Goal: Task Accomplishment & Management: Manage account settings

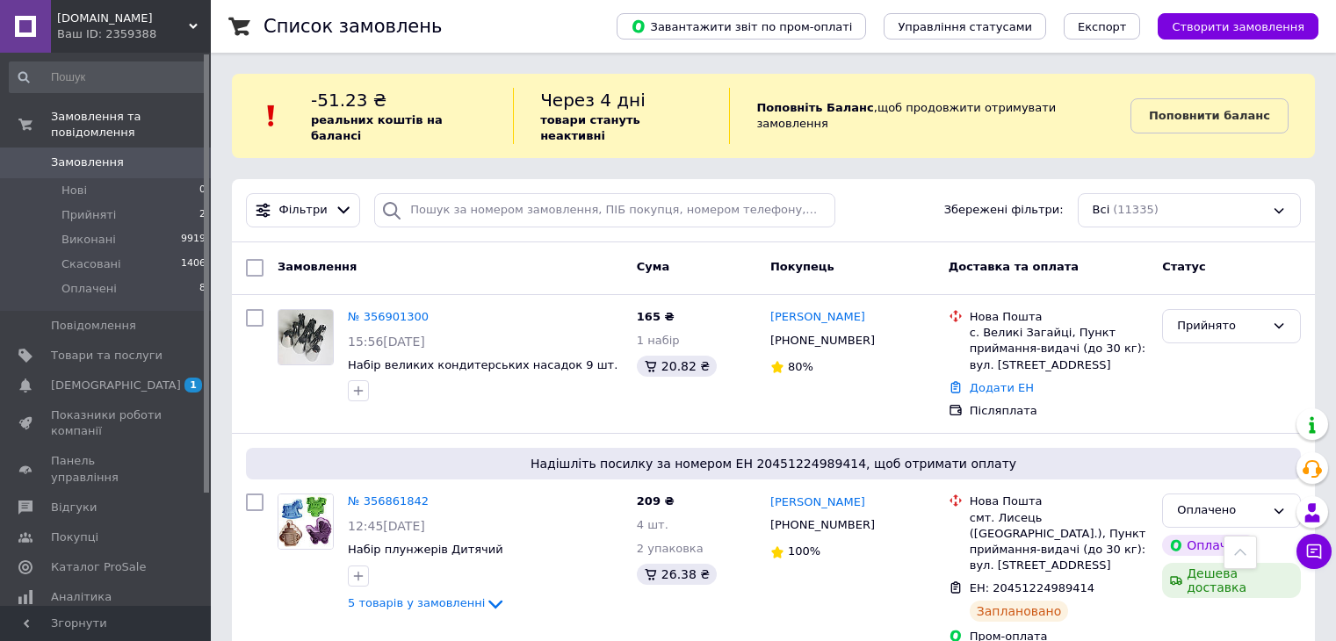
scroll to position [934, 0]
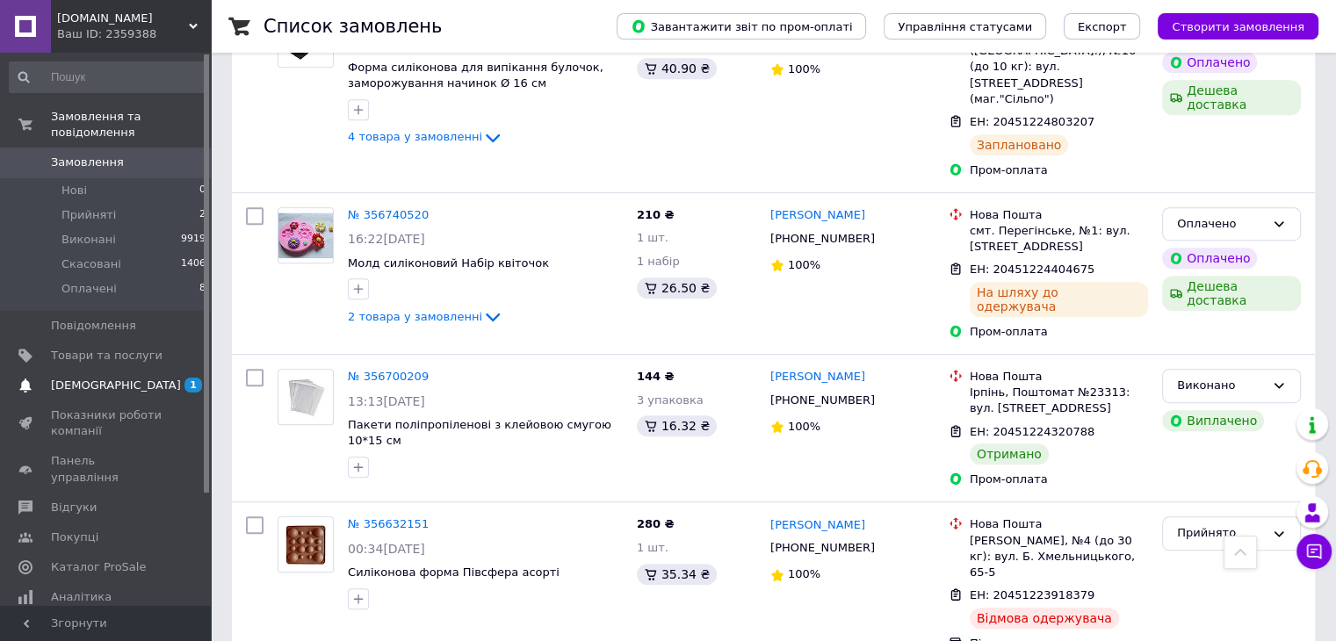
click at [112, 378] on span "[DEMOGRAPHIC_DATA]" at bounding box center [116, 386] width 130 height 16
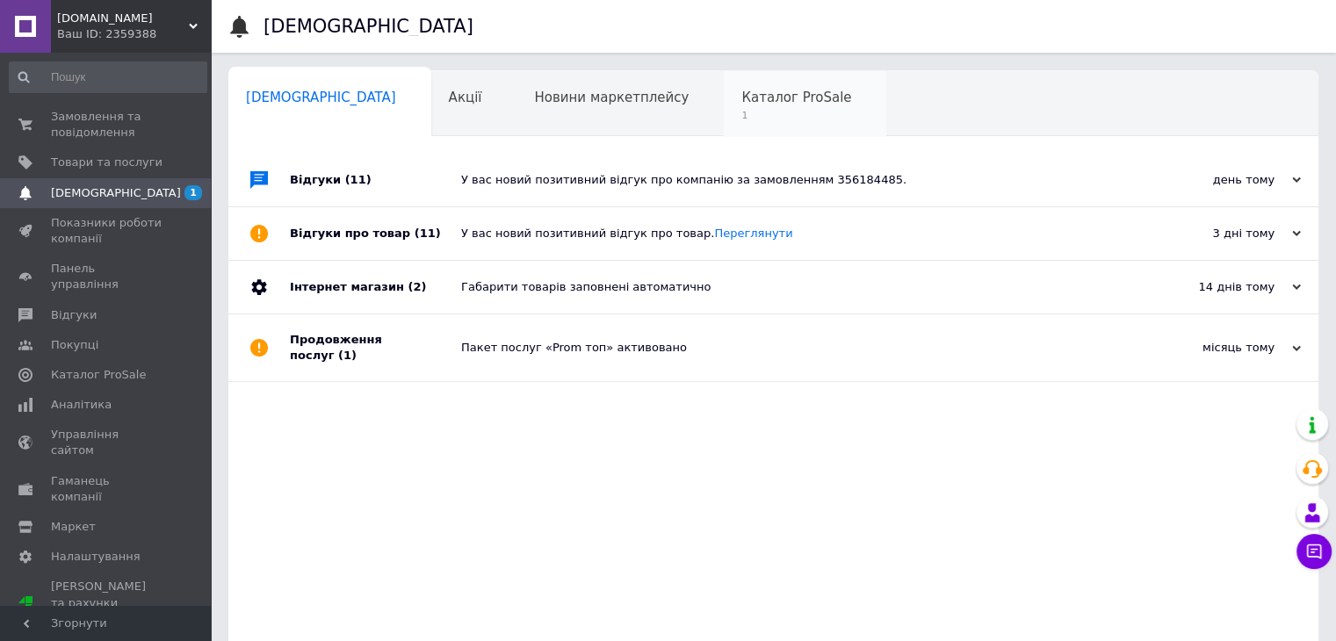
click at [741, 91] on span "Каталог ProSale" at bounding box center [796, 98] width 110 height 16
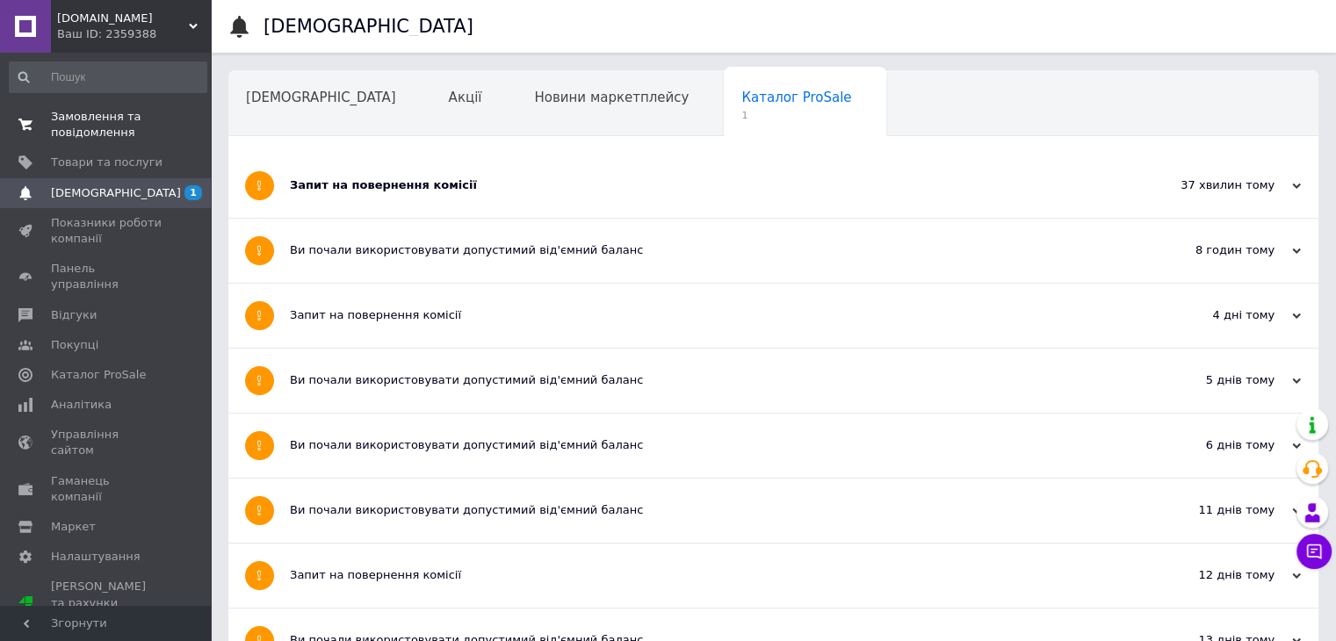
click at [105, 122] on span "Замовлення та повідомлення" at bounding box center [107, 125] width 112 height 32
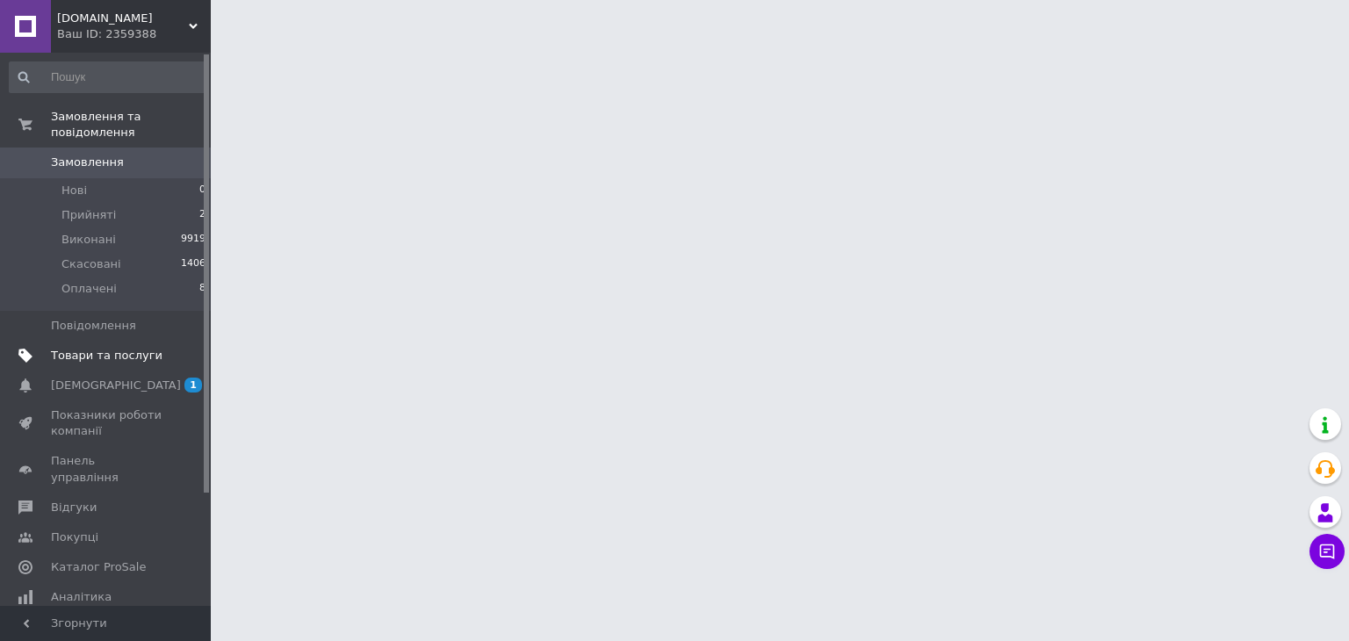
click at [135, 348] on span "Товари та послуги" at bounding box center [107, 356] width 112 height 16
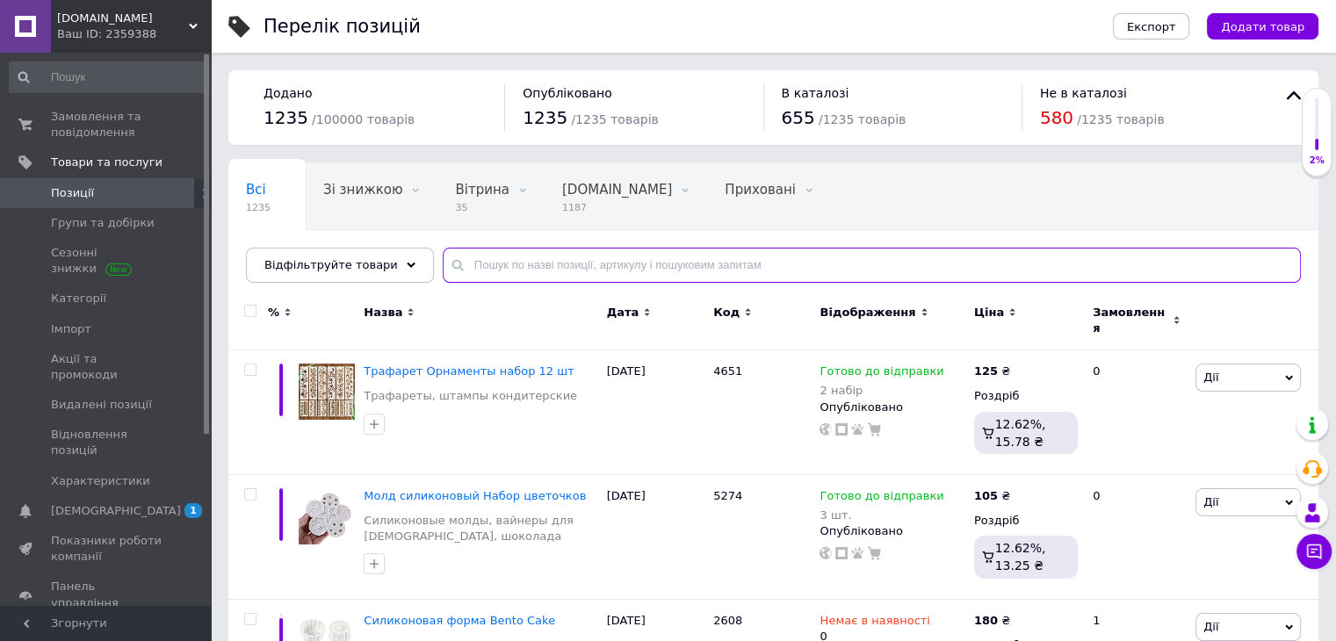
click at [480, 264] on input "text" at bounding box center [872, 265] width 858 height 35
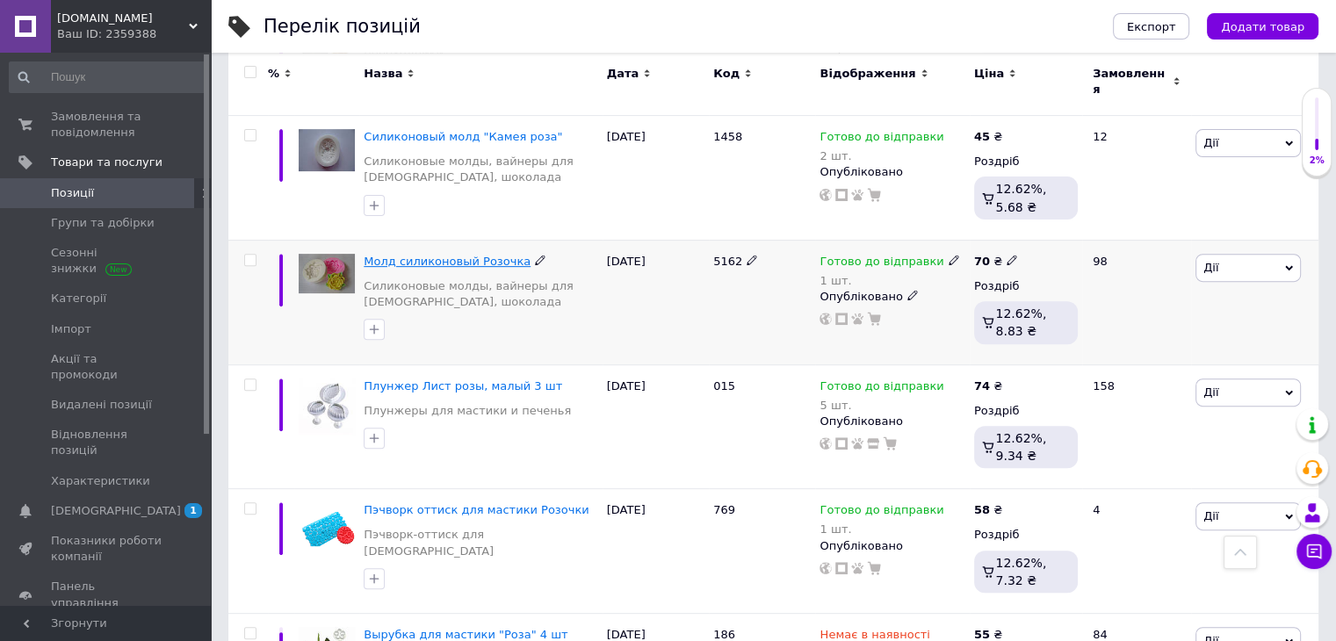
scroll to position [606, 0]
type input "троян"
click at [458, 253] on span "Молд силиконовый Розочка" at bounding box center [447, 259] width 167 height 13
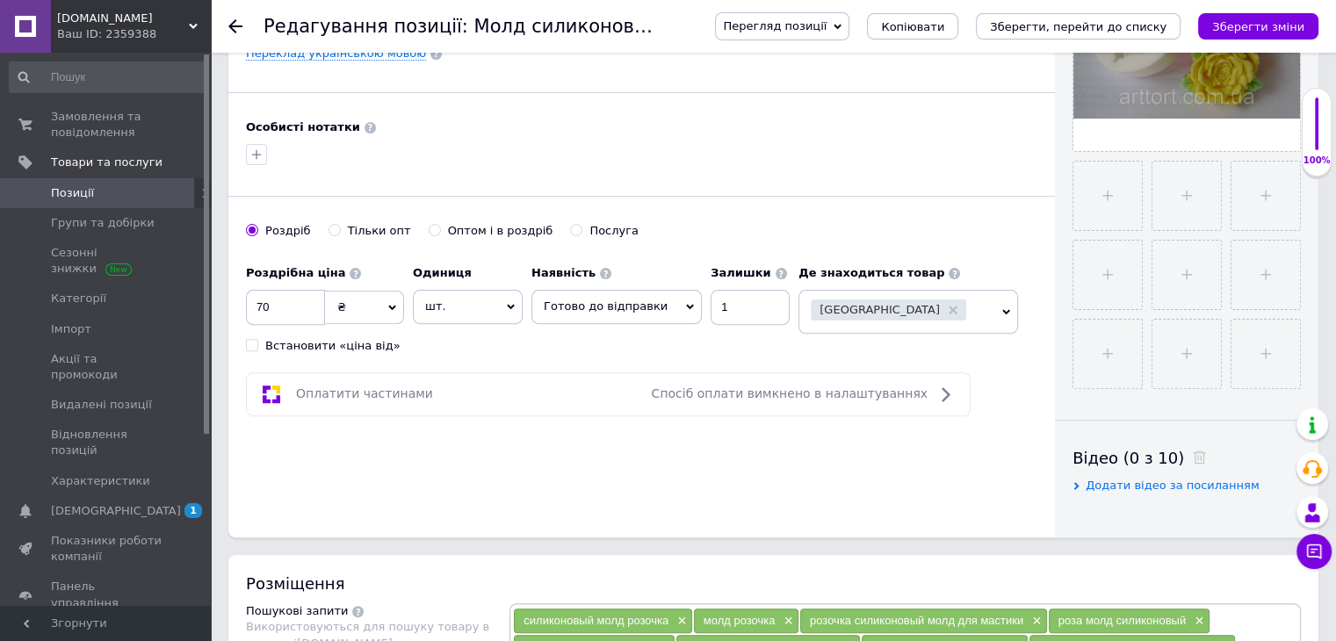
scroll to position [512, 0]
click at [1110, 191] on input "file" at bounding box center [1107, 196] width 69 height 69
type input "C:\fakepath\85.png"
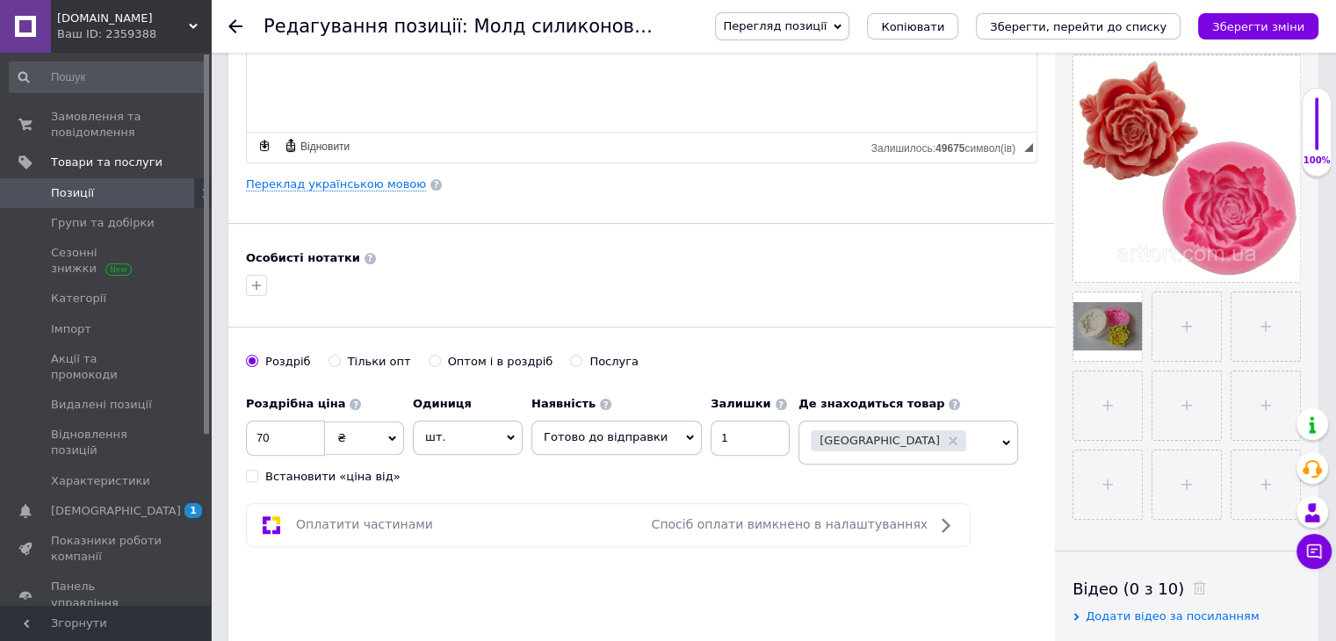
scroll to position [460, 0]
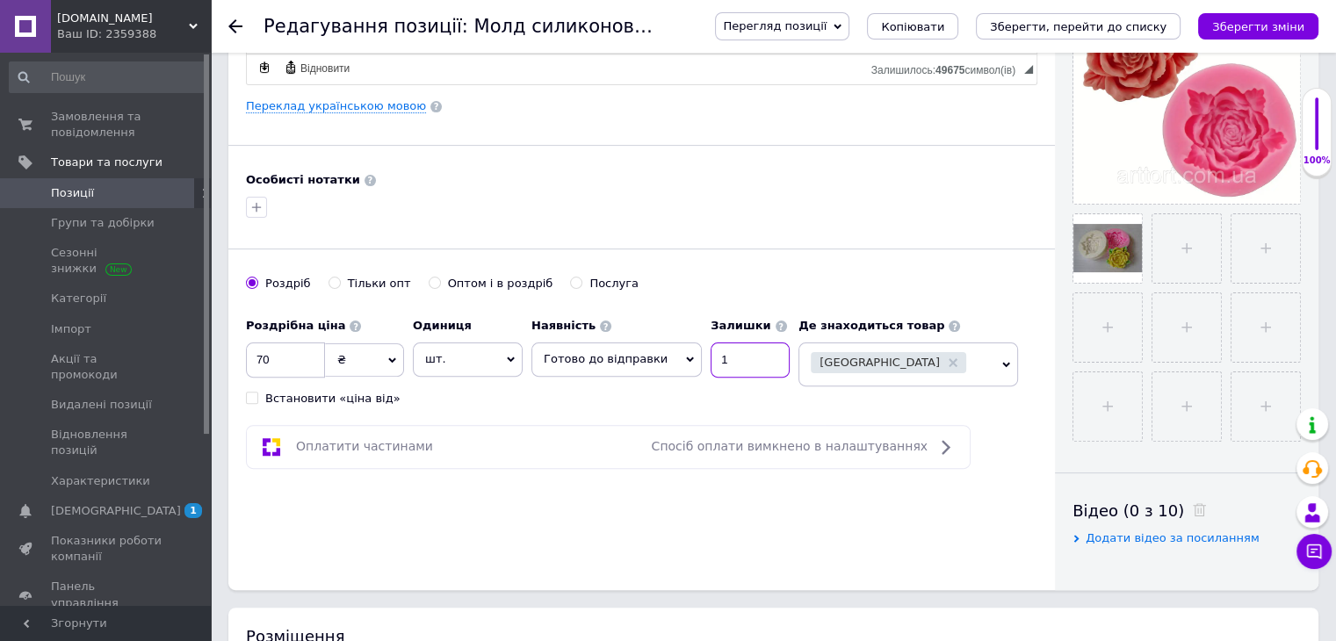
click at [721, 354] on input "1" at bounding box center [749, 360] width 79 height 35
type input "6"
click at [595, 453] on div "Оплатити частинами Спосіб оплати вимкнено в налаштуваннях" at bounding box center [608, 446] width 709 height 21
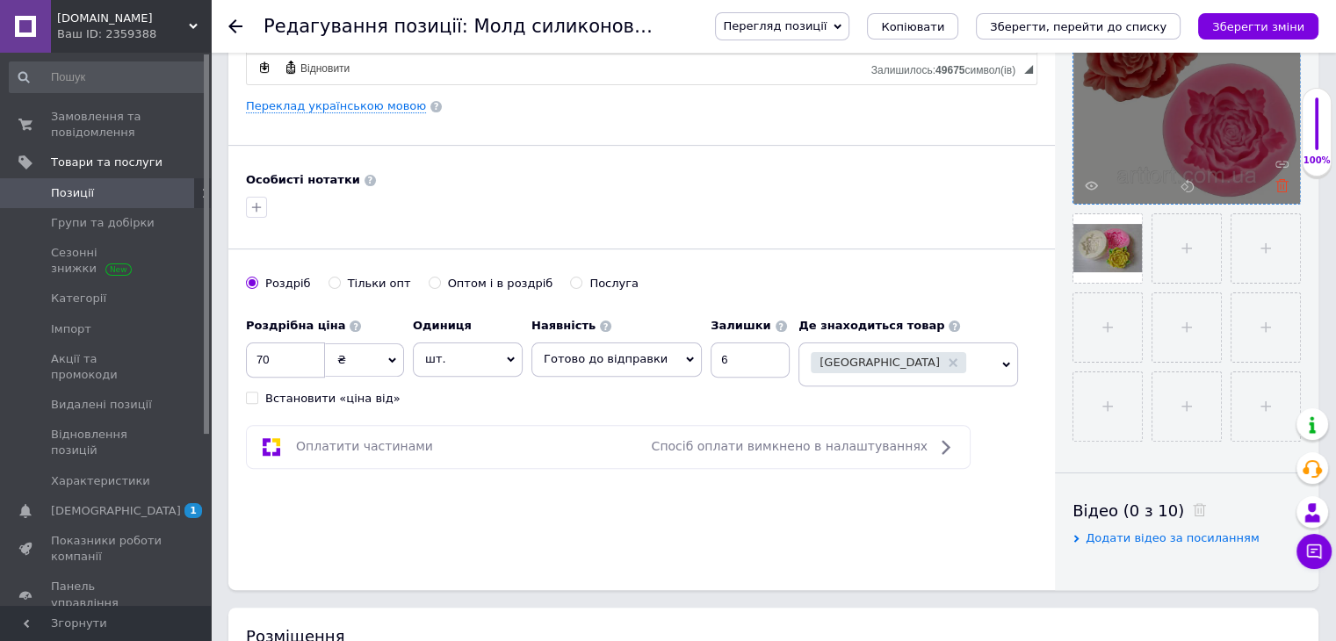
click at [1282, 186] on icon at bounding box center [1281, 185] width 13 height 13
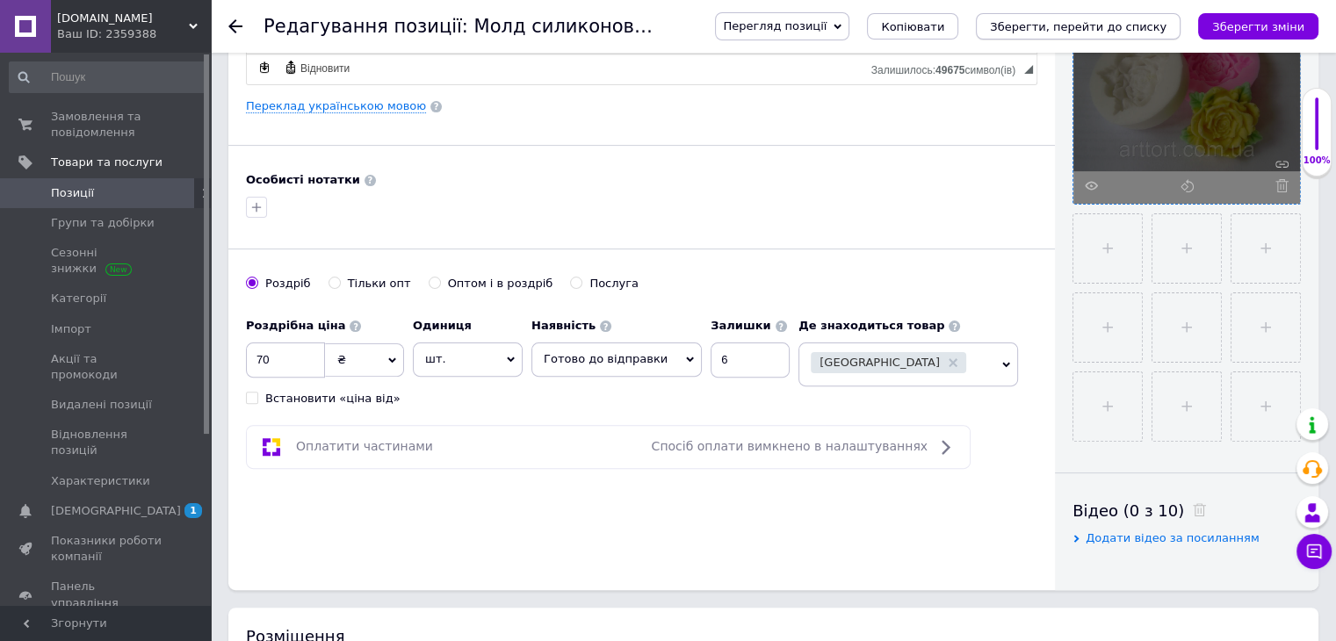
click at [1120, 36] on button "Зберегти, перейти до списку" at bounding box center [1078, 26] width 205 height 26
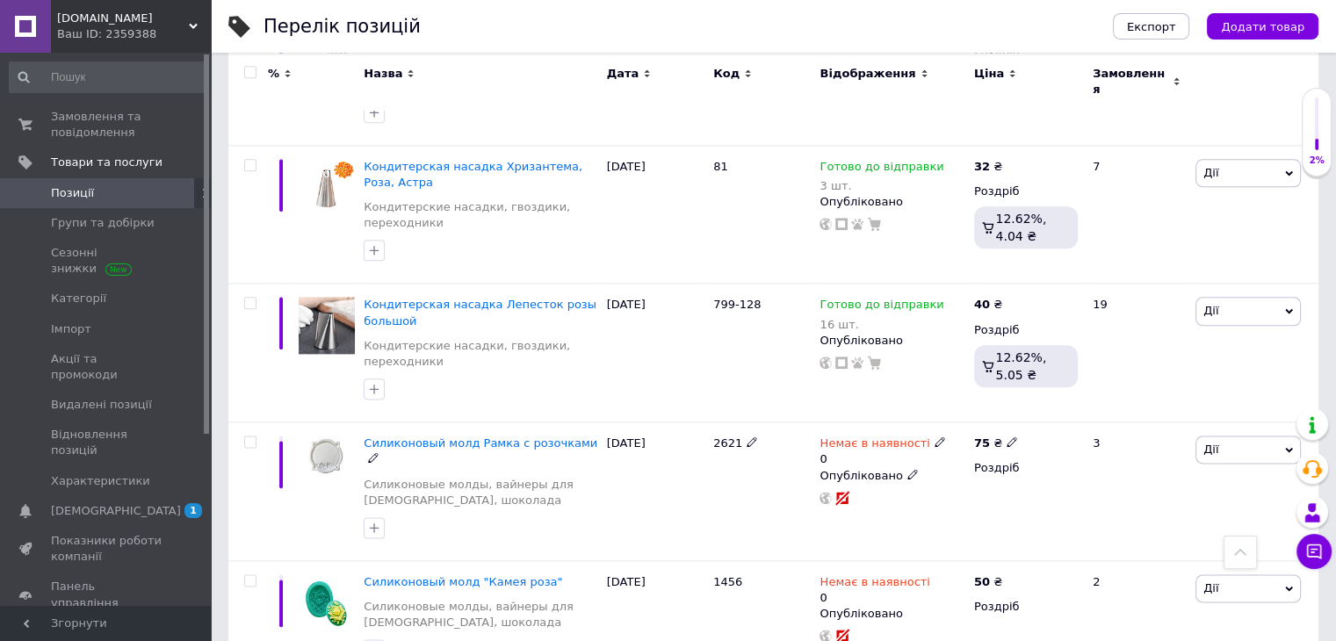
scroll to position [2213, 0]
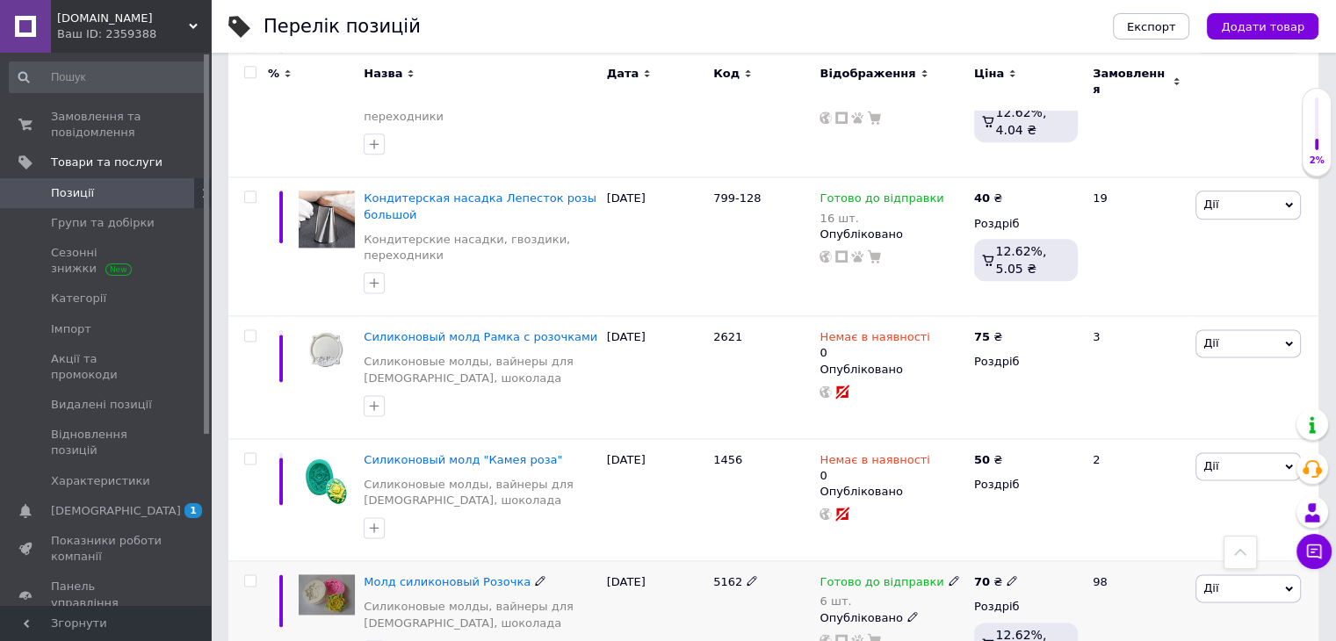
click at [948, 575] on icon at bounding box center [953, 580] width 11 height 11
click at [974, 552] on span "Готово до відправки" at bounding box center [1043, 576] width 169 height 49
click at [984, 636] on input "6" at bounding box center [1025, 653] width 133 height 35
type input "5"
type input "1"
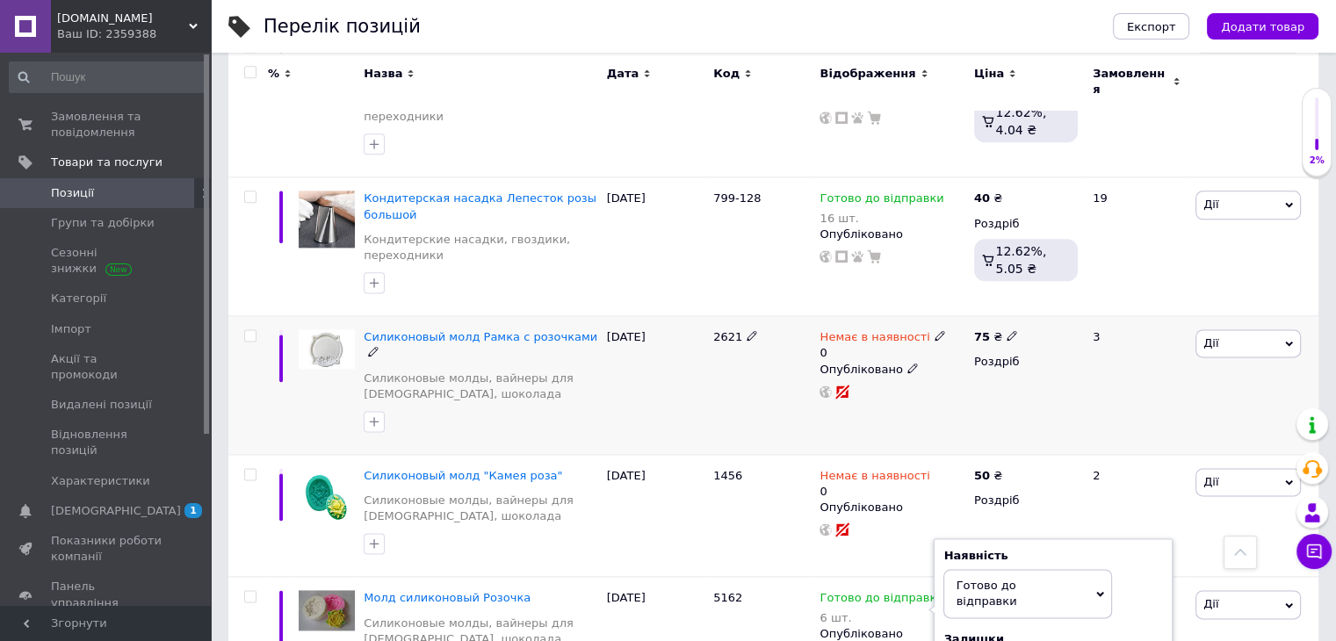
click at [1170, 324] on div "3" at bounding box center [1136, 385] width 109 height 139
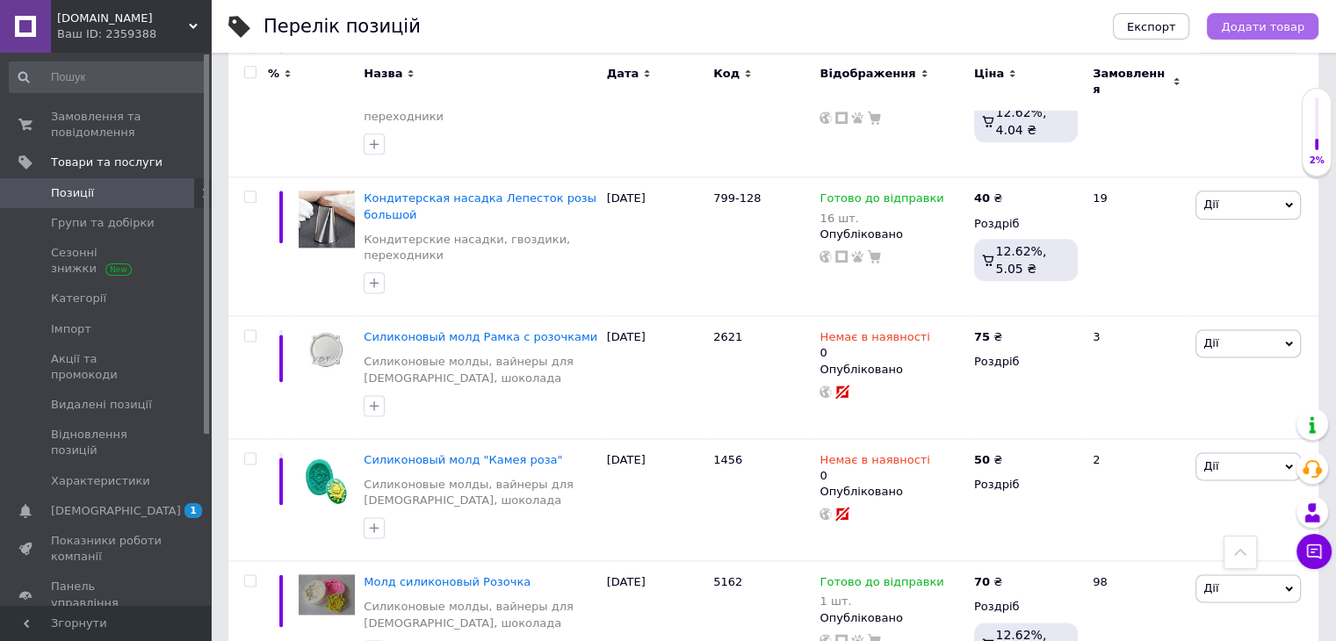
click at [1263, 25] on span "Додати товар" at bounding box center [1262, 26] width 83 height 13
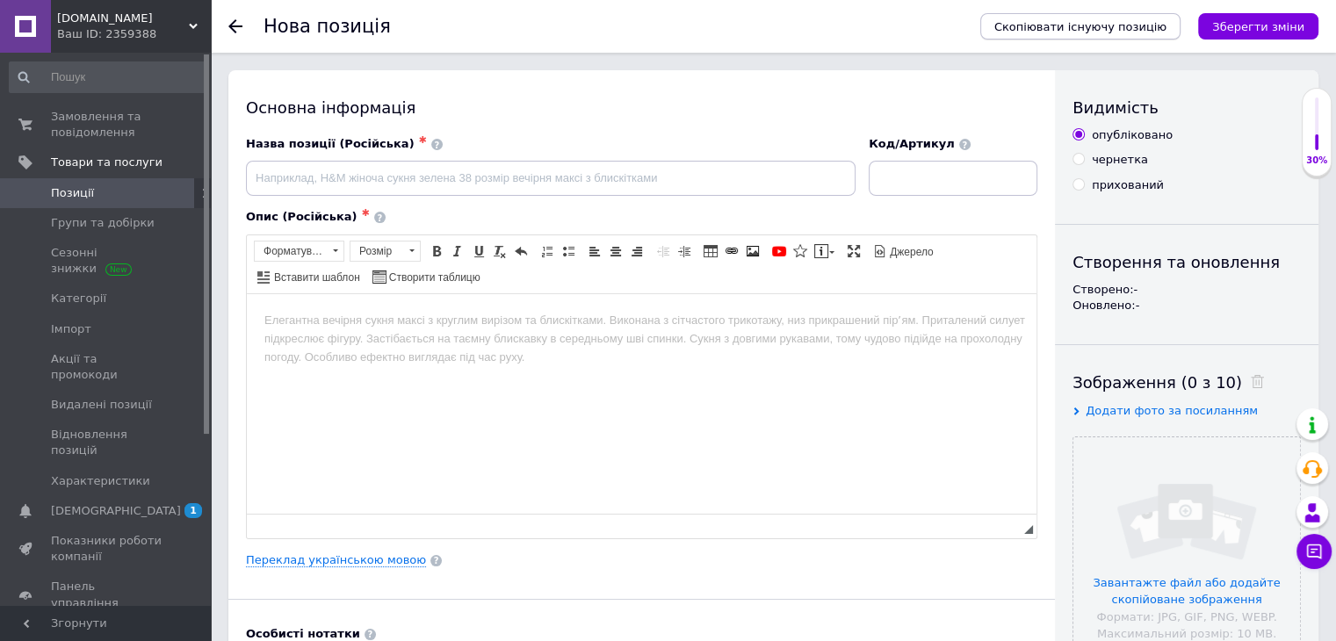
click at [1138, 26] on span "Скопіювати існуючу позицію" at bounding box center [1080, 26] width 172 height 13
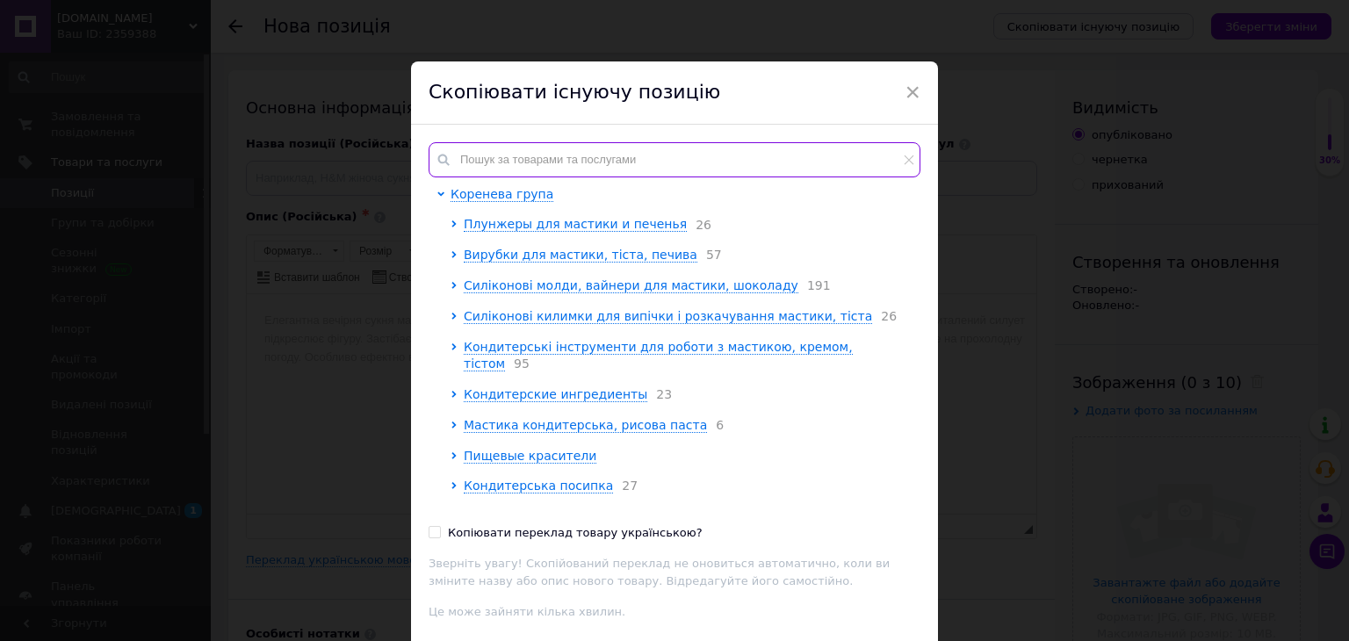
click at [515, 160] on input "text" at bounding box center [675, 159] width 492 height 35
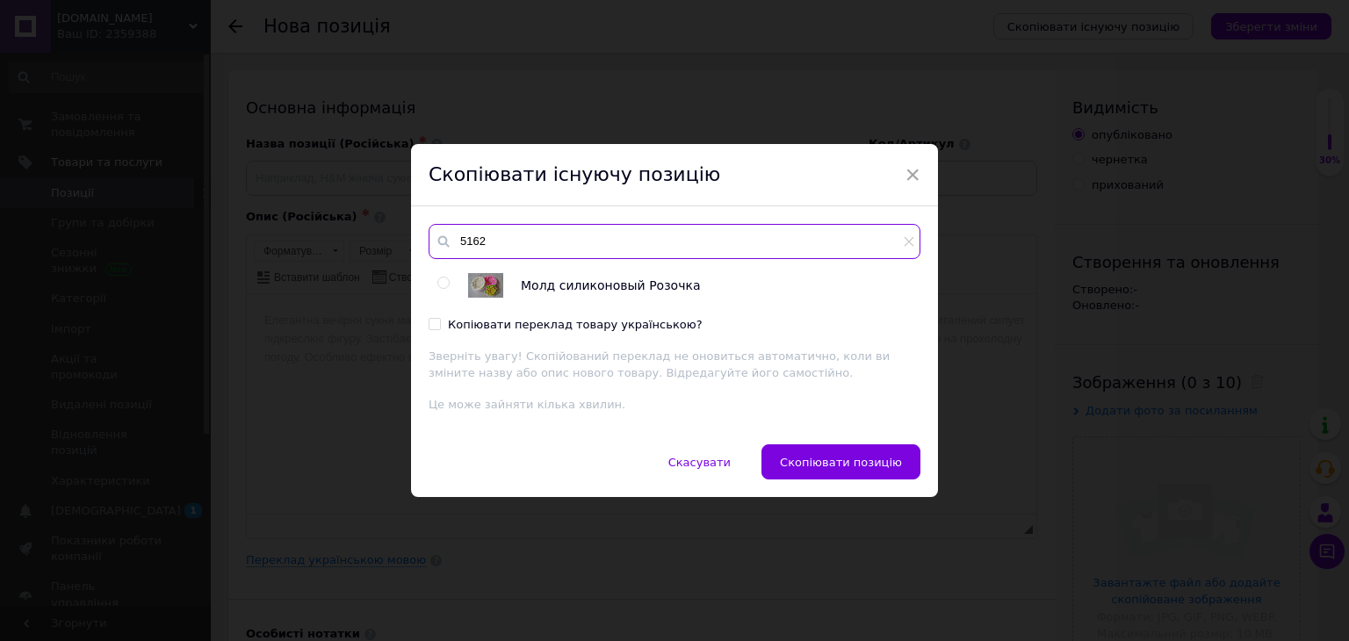
type input "5162"
click at [431, 325] on input "Копіювати переклад товару українською?" at bounding box center [434, 323] width 11 height 11
checkbox input "true"
click at [446, 282] on input "radio" at bounding box center [442, 283] width 11 height 11
radio input "true"
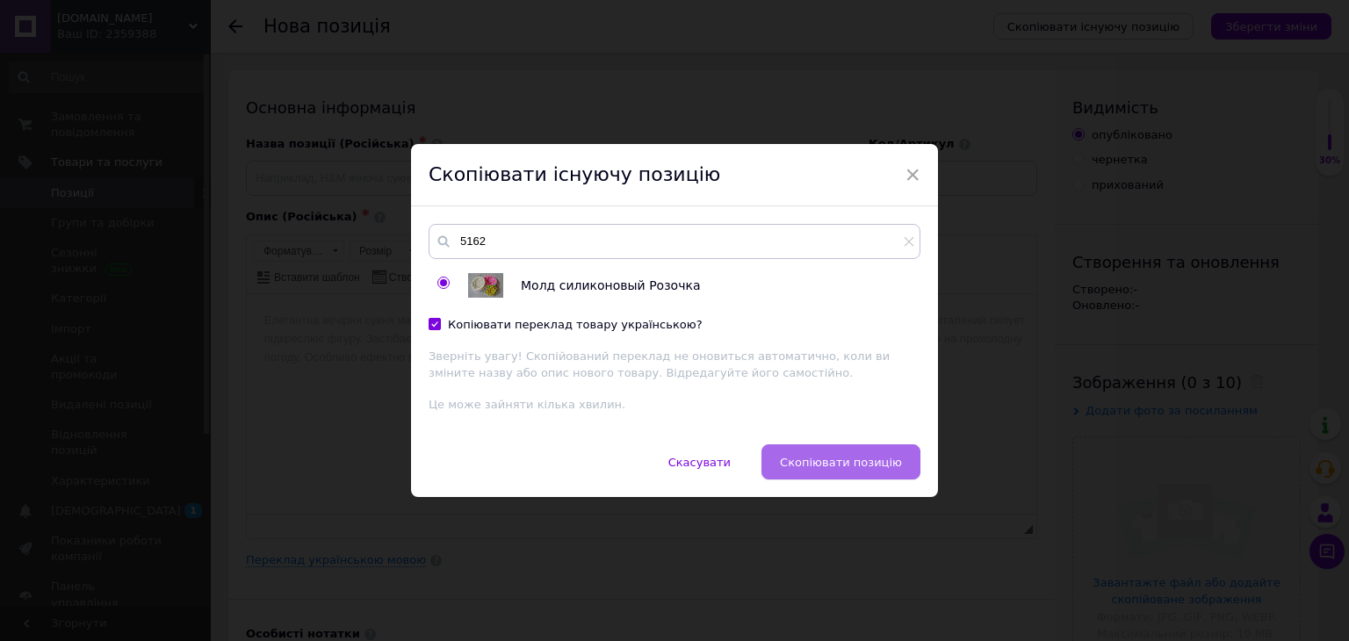
click at [850, 479] on button "Скопіювати позицію" at bounding box center [840, 461] width 159 height 35
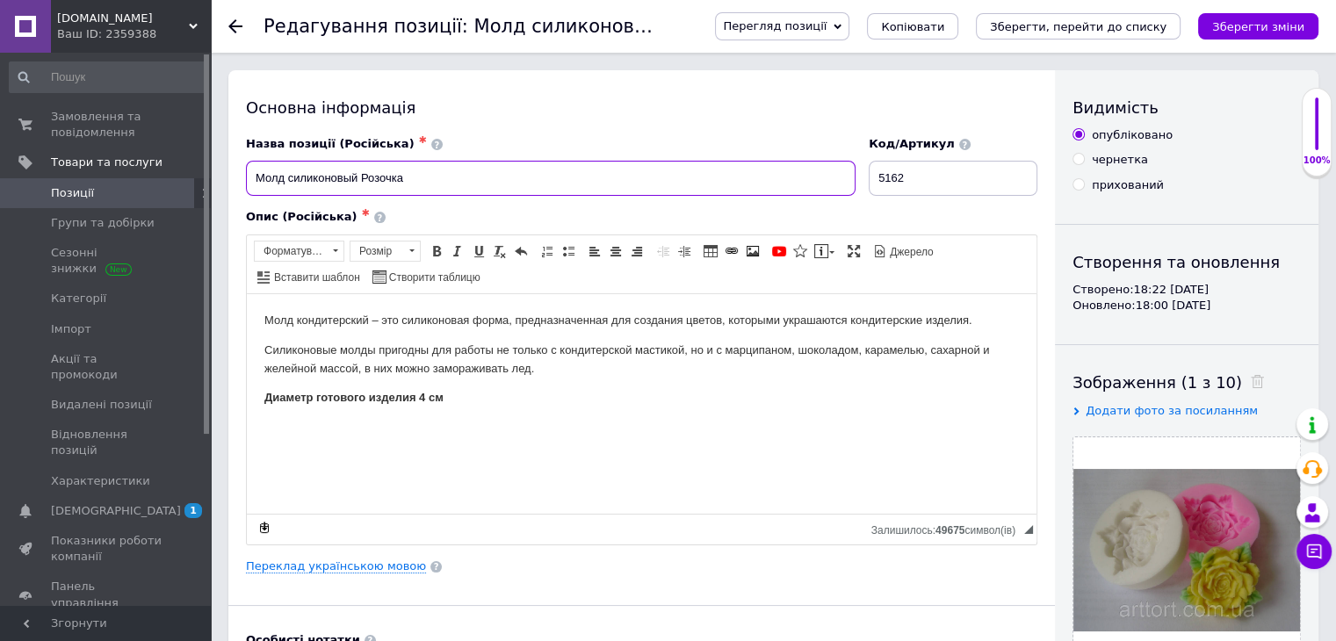
click at [416, 177] on input "Молд силиконовый Розочка" at bounding box center [550, 178] width 609 height 35
type input "Молд силиконовый Розочка 2"
click at [426, 397] on strong "Диаметр готового изделия 4 см" at bounding box center [353, 396] width 179 height 13
click at [377, 566] on link "Переклад українською мовою" at bounding box center [336, 566] width 180 height 14
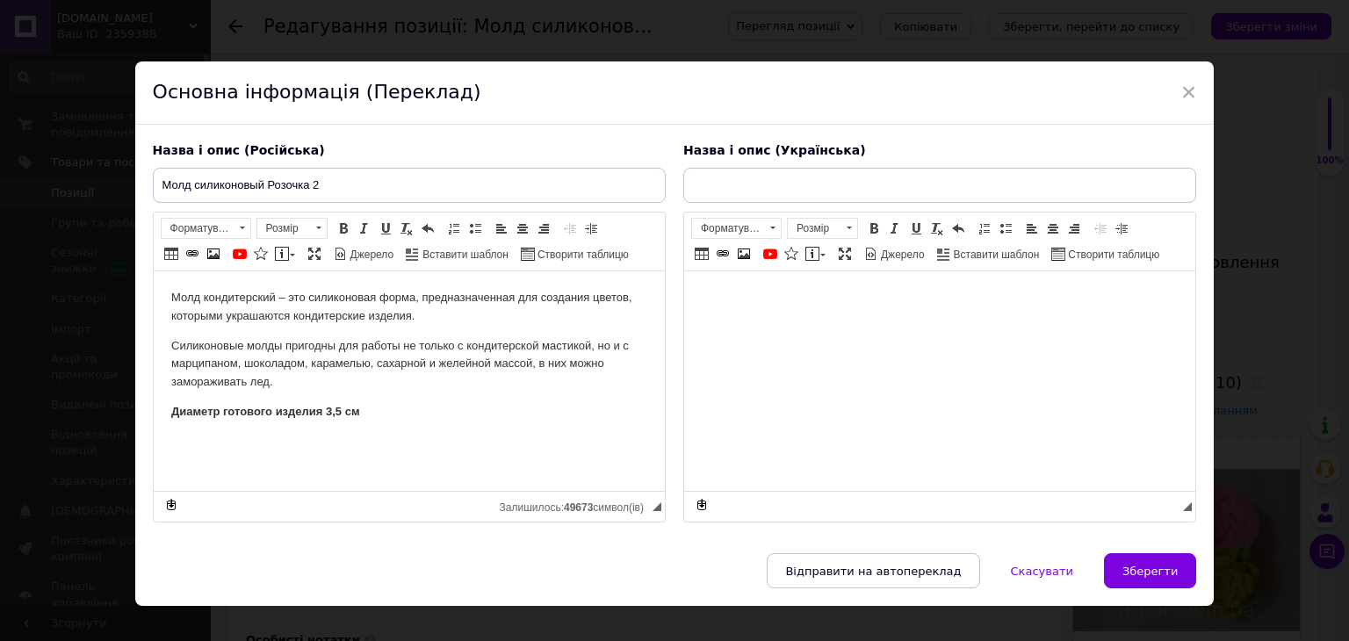
type input "[PERSON_NAME]"
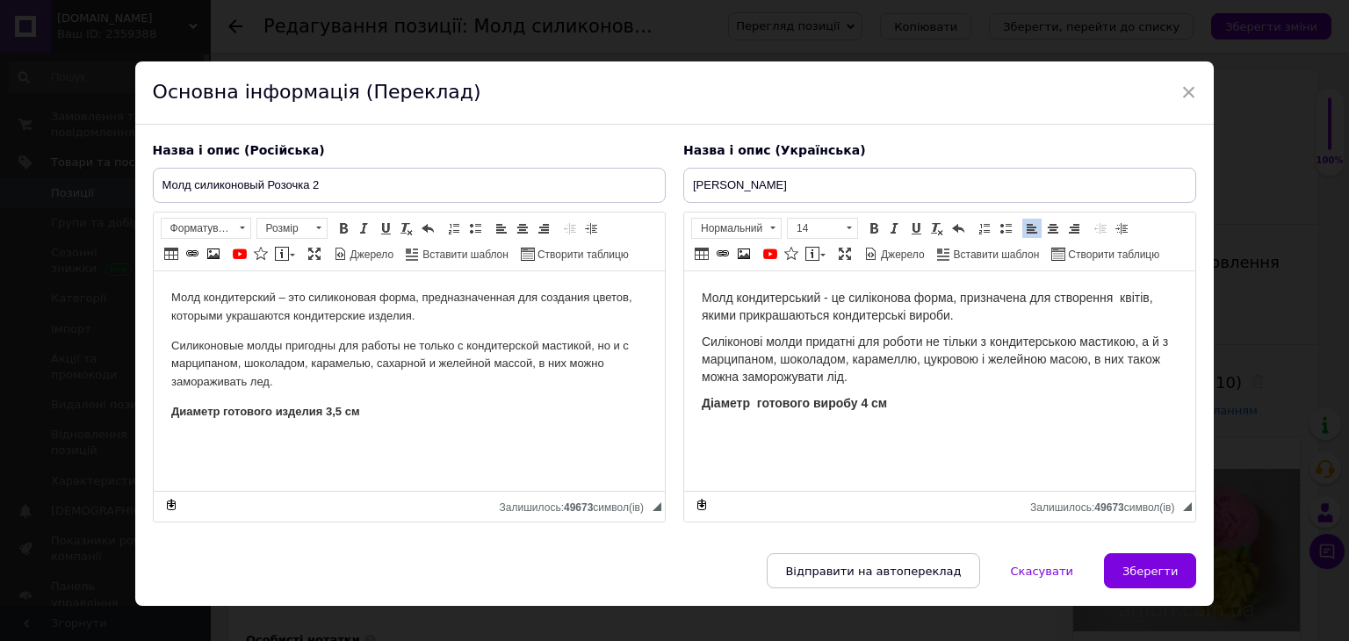
click at [864, 402] on strong "Діаметр готового виробу 4 см" at bounding box center [793, 403] width 185 height 14
click at [840, 181] on input "[PERSON_NAME]" at bounding box center [939, 185] width 513 height 35
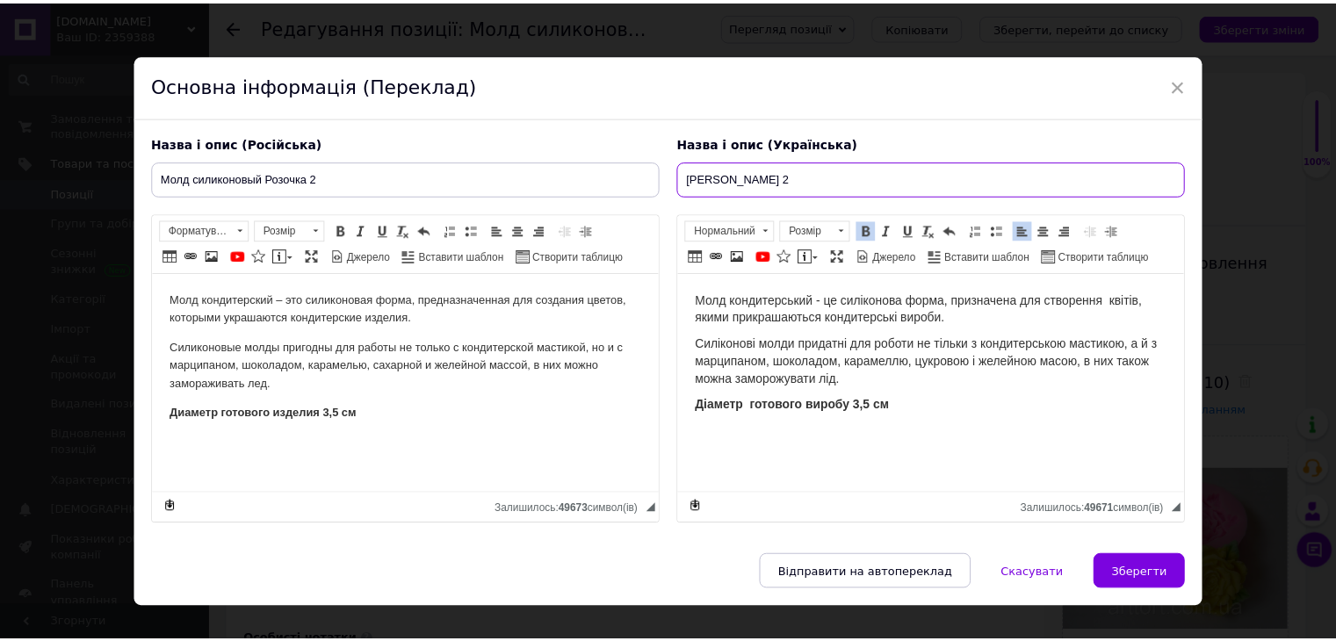
scroll to position [33, 0]
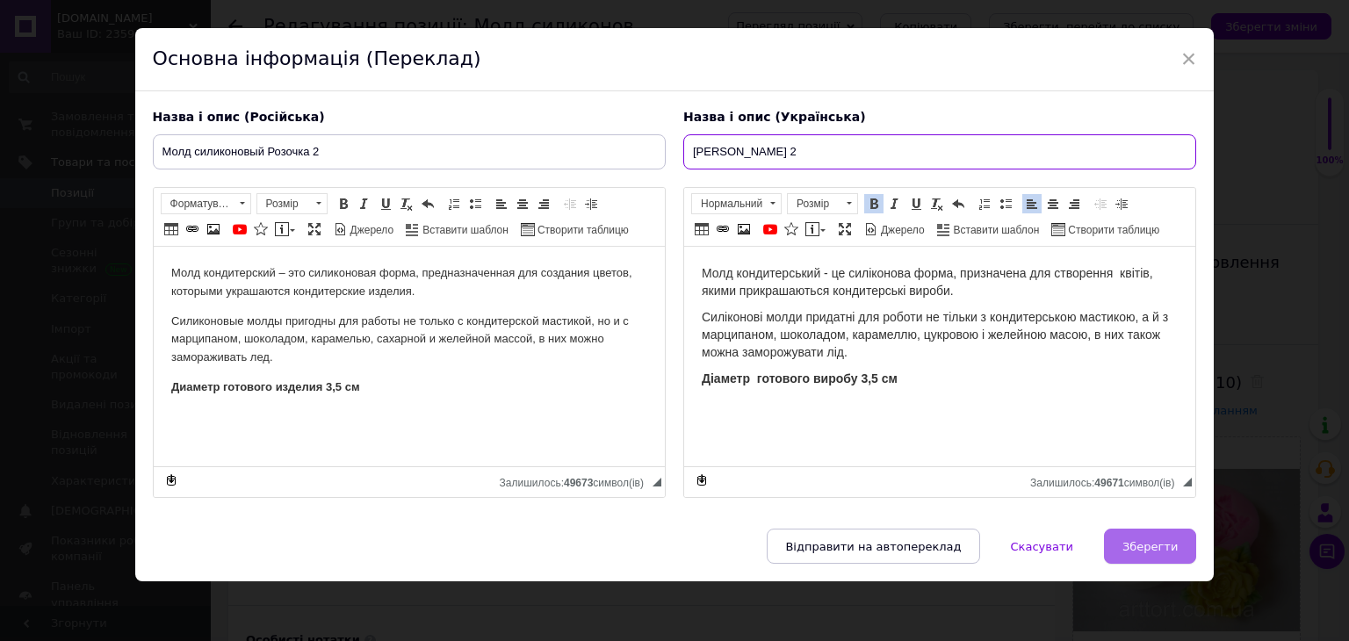
type input "[PERSON_NAME] 2"
click at [1138, 529] on button "Зберегти" at bounding box center [1150, 546] width 92 height 35
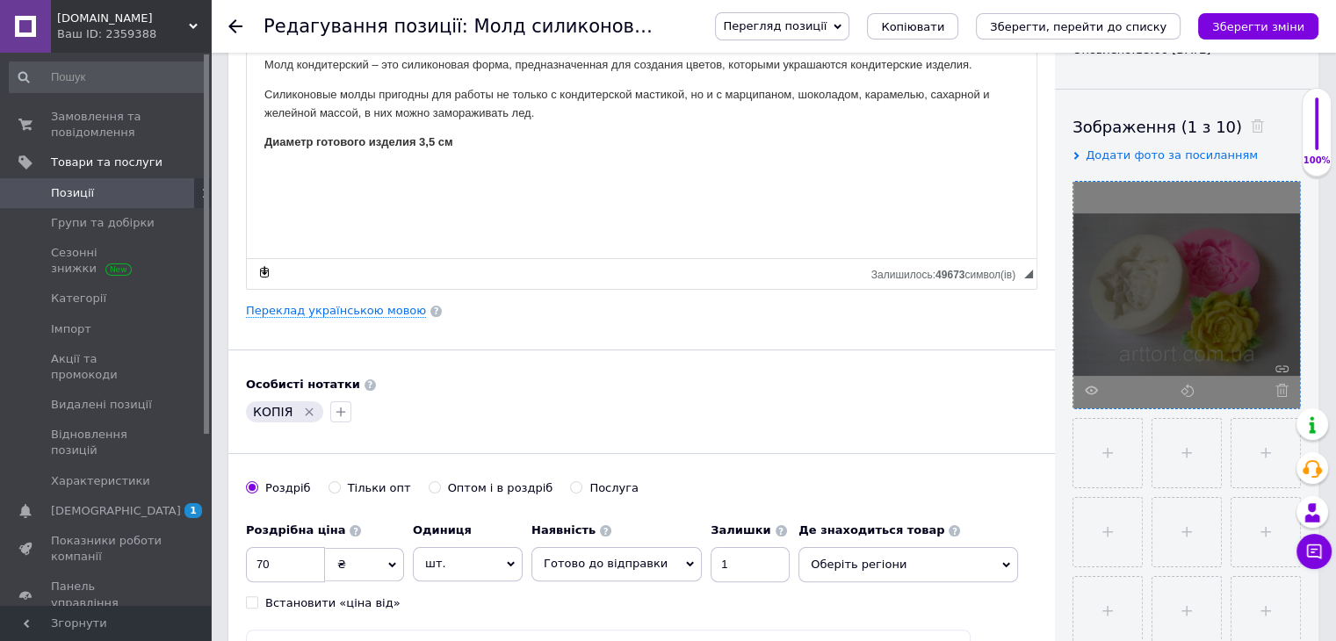
scroll to position [256, 0]
click at [1278, 392] on icon at bounding box center [1281, 389] width 13 height 13
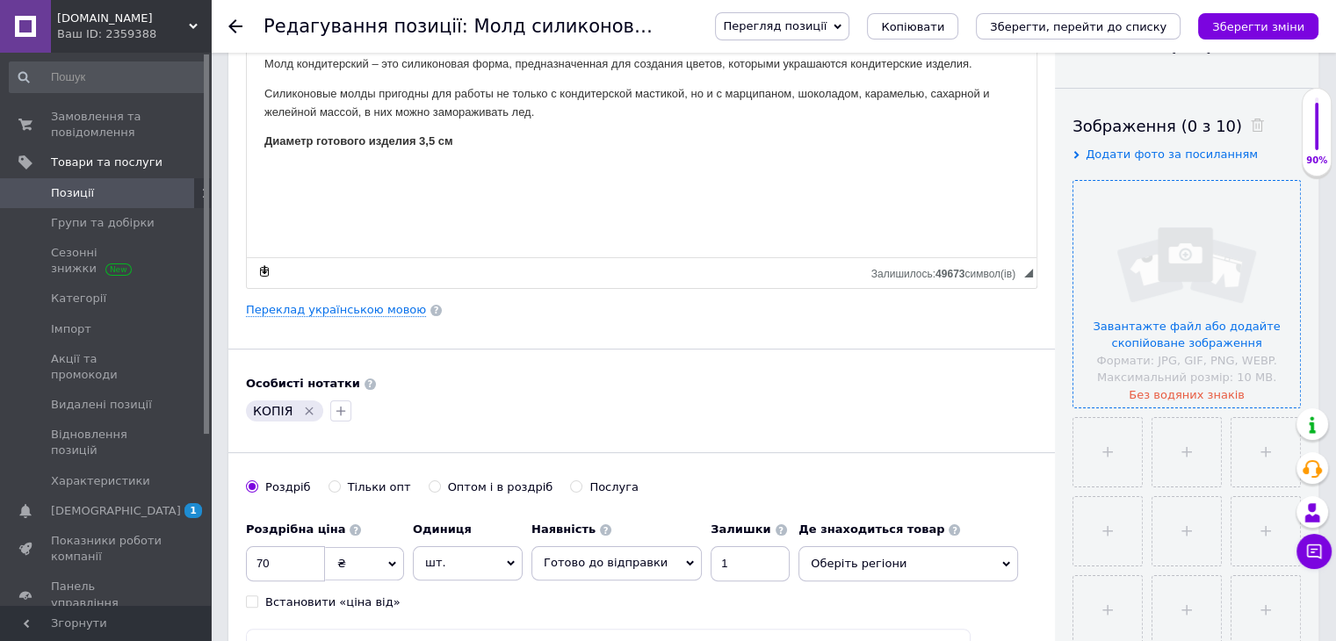
click at [1174, 338] on input "file" at bounding box center [1186, 294] width 227 height 227
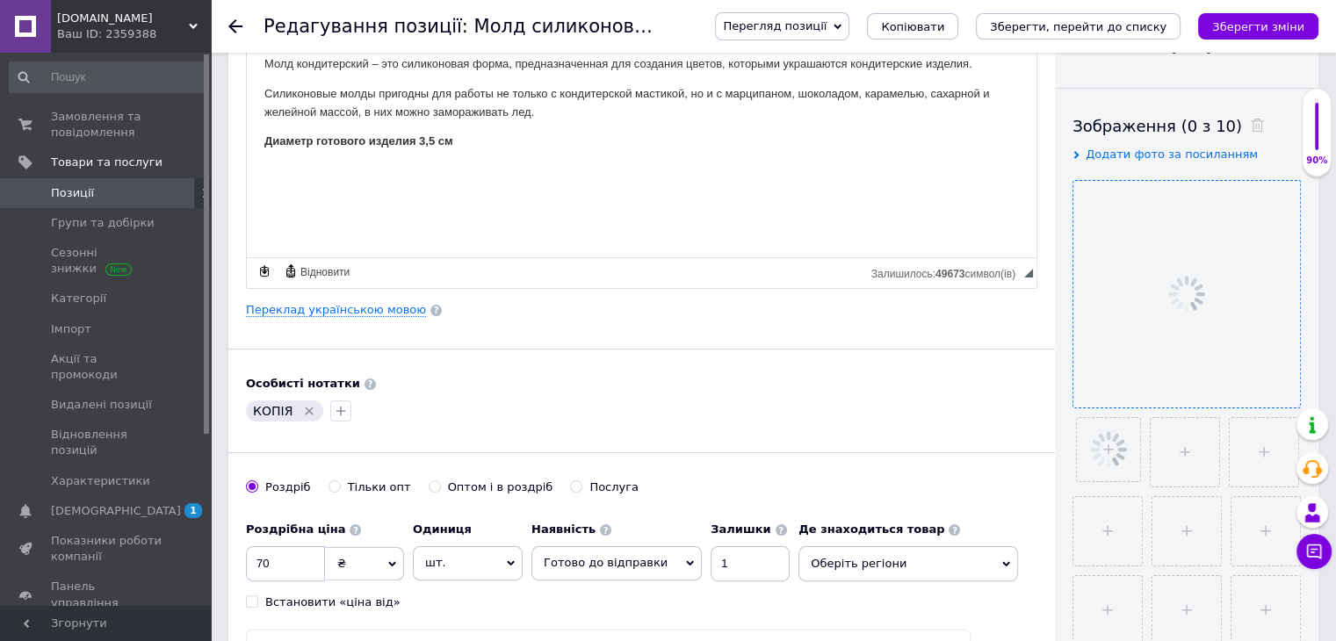
click at [303, 413] on icon "Видалити мітку" at bounding box center [309, 411] width 14 height 14
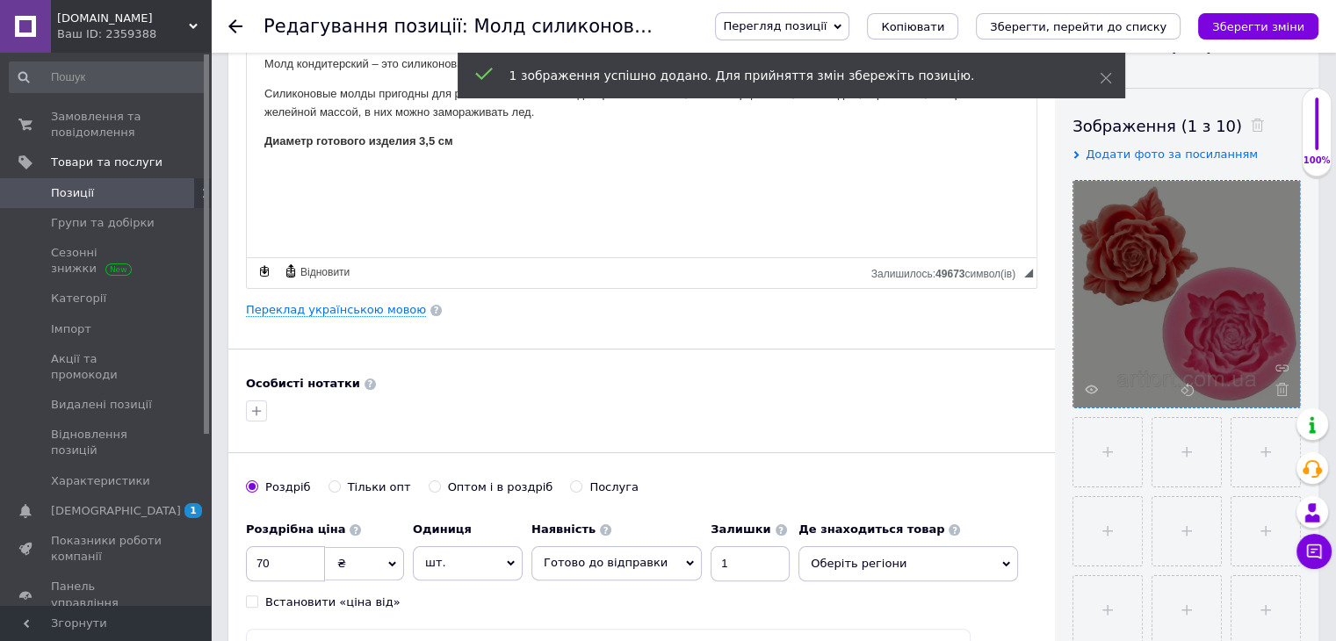
click at [821, 571] on span "Оберіть регіони" at bounding box center [908, 563] width 220 height 35
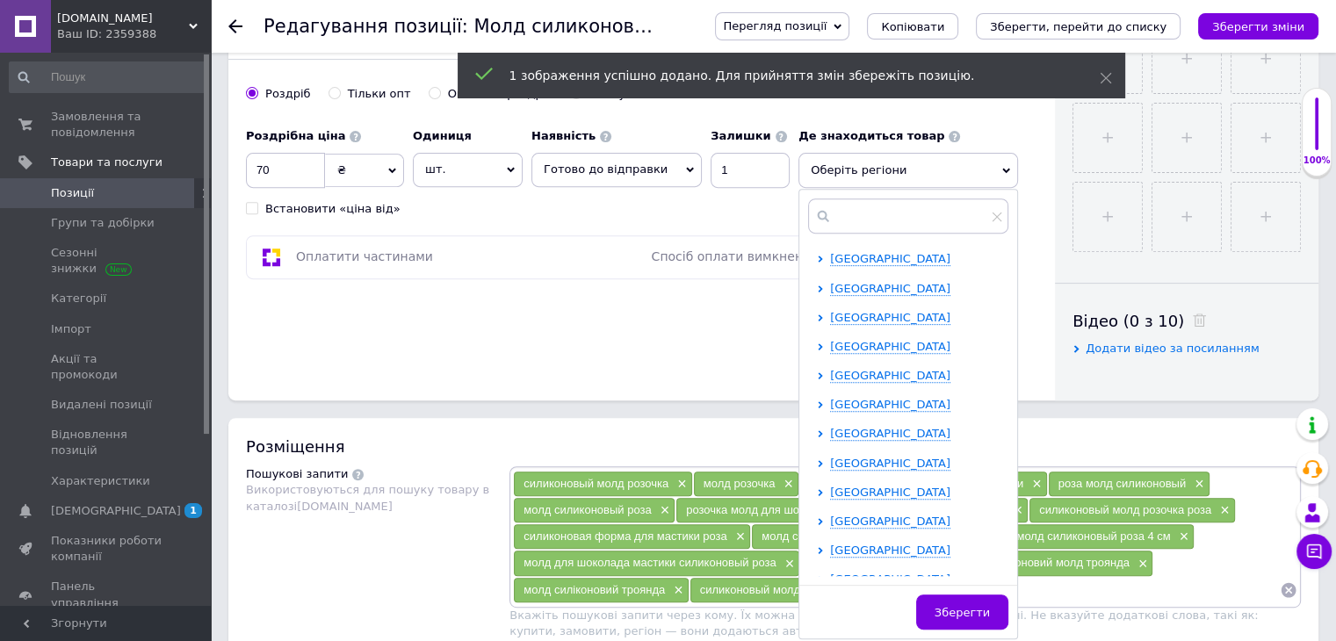
scroll to position [659, 0]
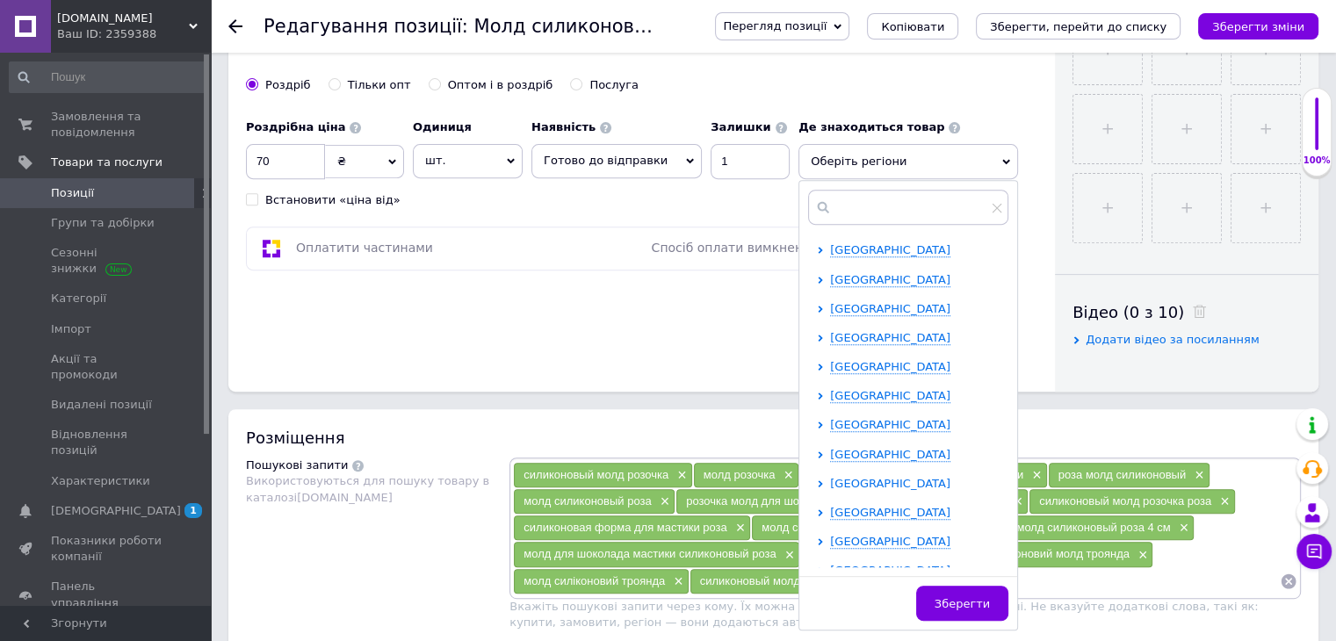
click at [830, 480] on span "[GEOGRAPHIC_DATA]" at bounding box center [890, 483] width 120 height 13
click at [830, 507] on input "checkbox" at bounding box center [835, 511] width 11 height 11
checkbox input "true"
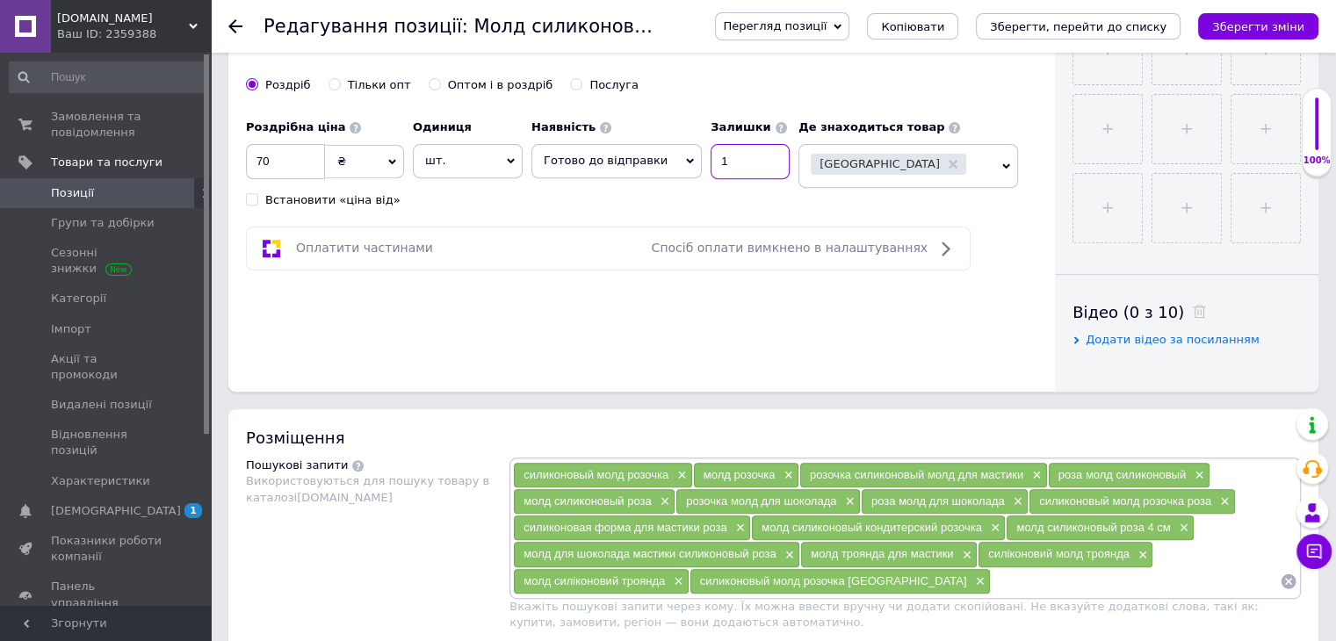
click at [719, 156] on input "1" at bounding box center [749, 161] width 79 height 35
type input "5"
drag, startPoint x: 285, startPoint y: 161, endPoint x: 256, endPoint y: 162, distance: 28.1
click at [256, 162] on input "70" at bounding box center [285, 161] width 79 height 35
type input "55"
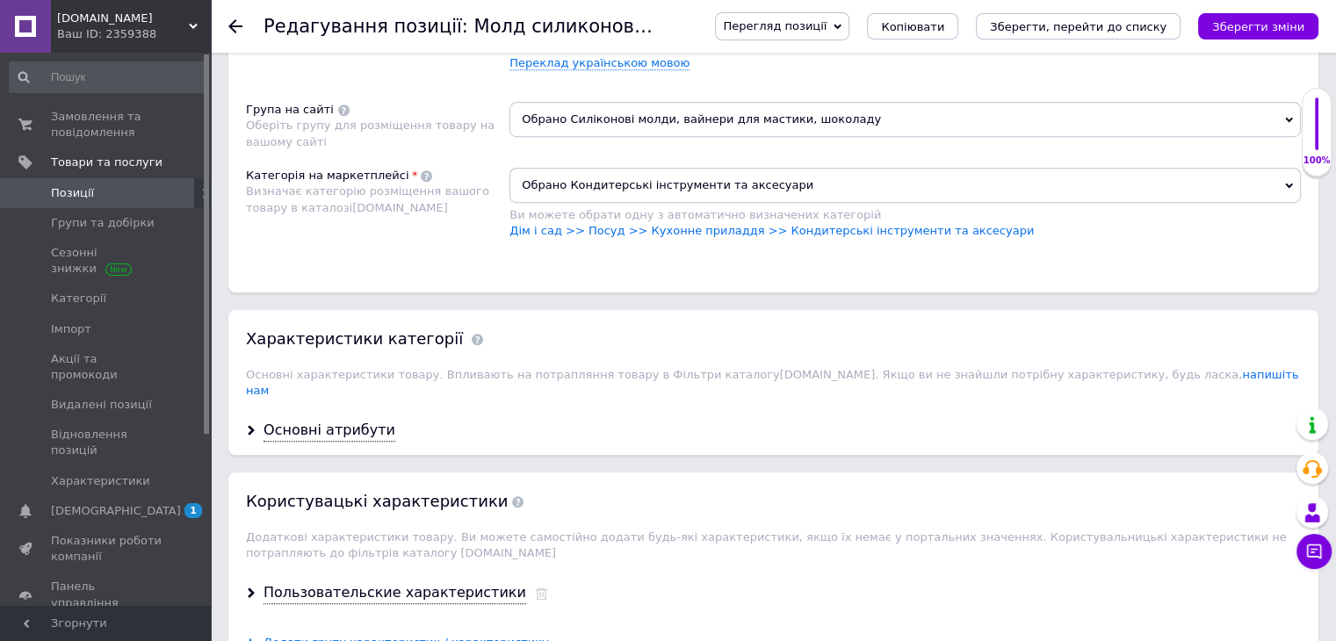
scroll to position [1289, 0]
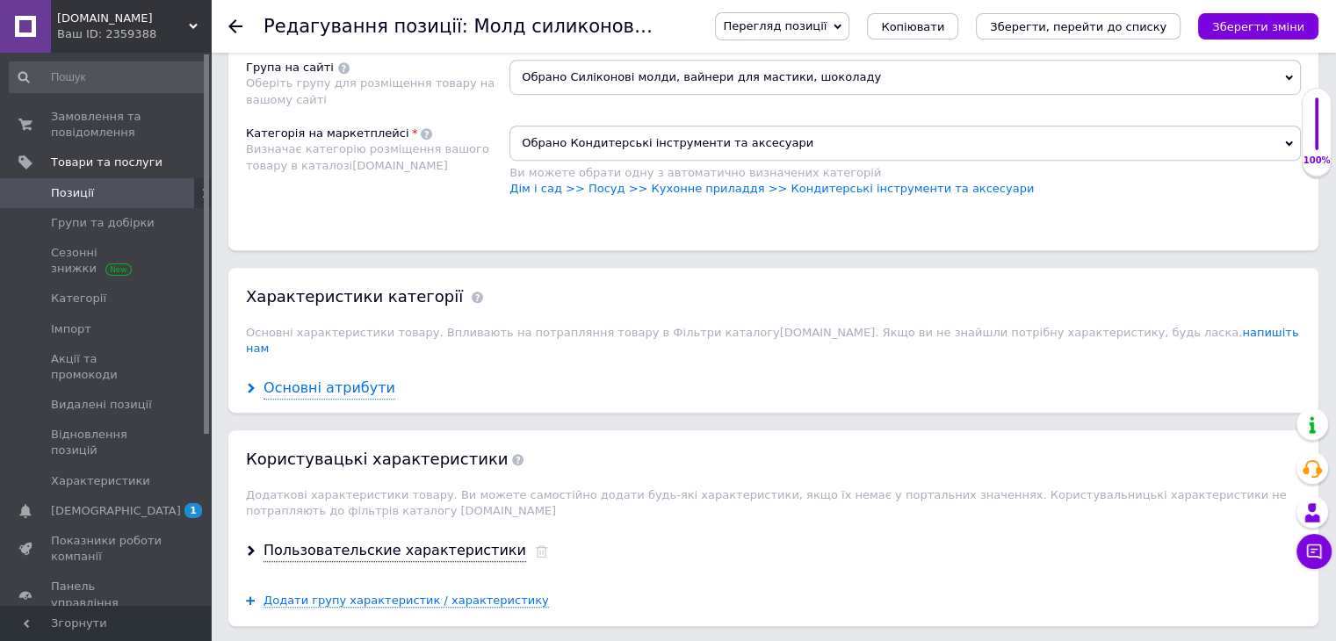
click at [352, 379] on div "Основні атрибути" at bounding box center [329, 389] width 132 height 20
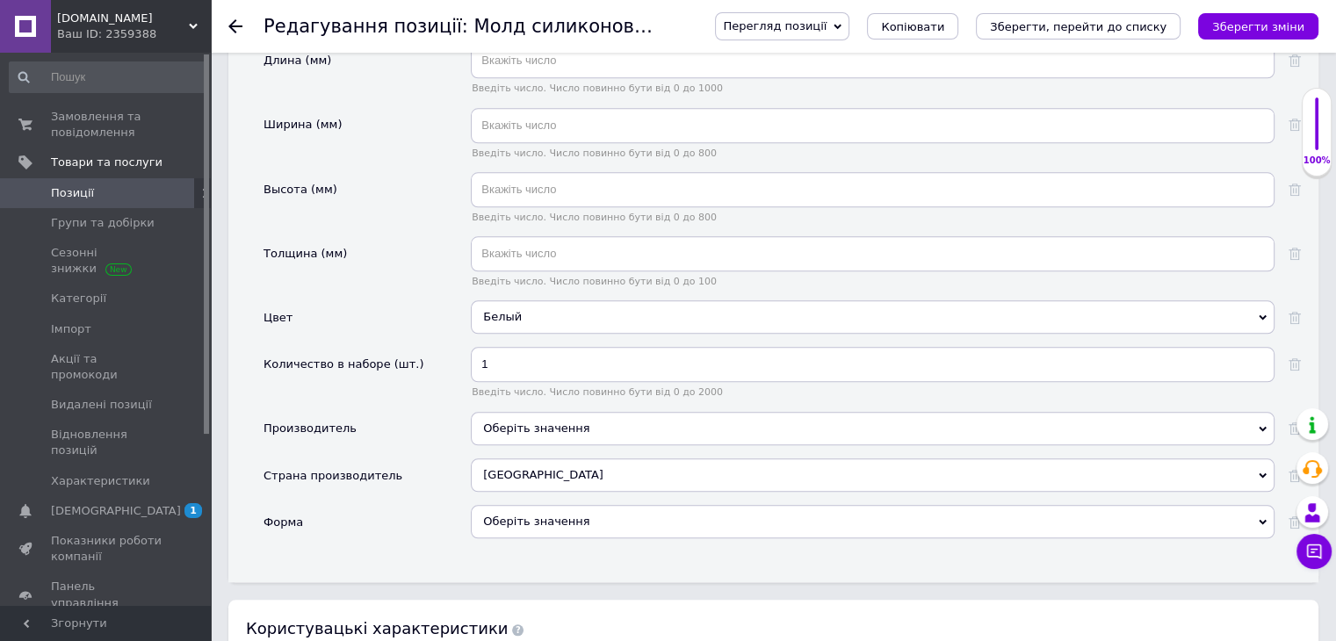
scroll to position [1869, 0]
click at [514, 299] on div "Белый" at bounding box center [873, 315] width 804 height 33
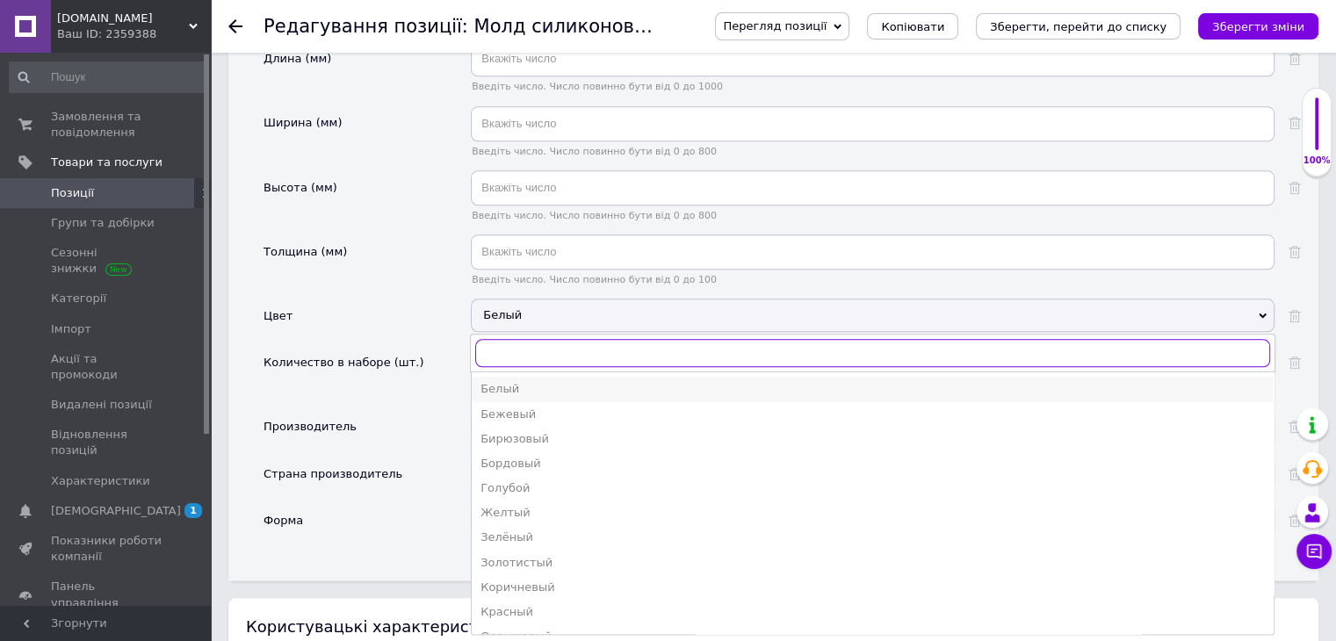
type input "о"
type input "р"
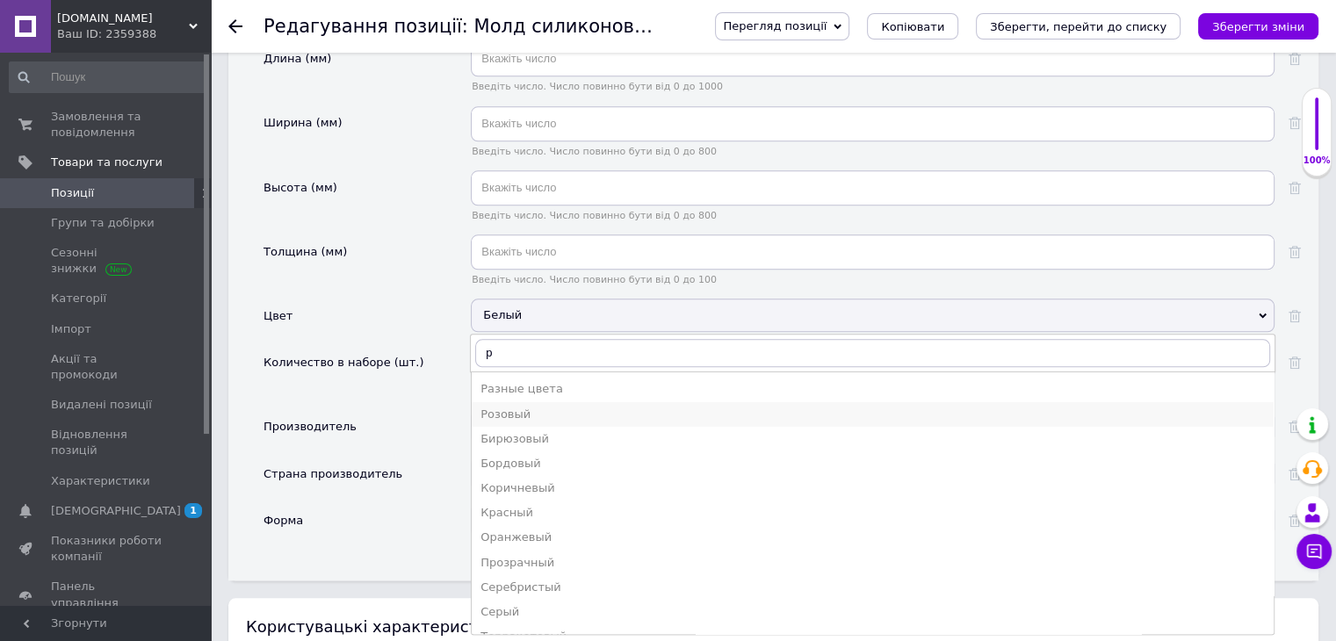
click at [511, 407] on div "Розовый" at bounding box center [872, 415] width 784 height 16
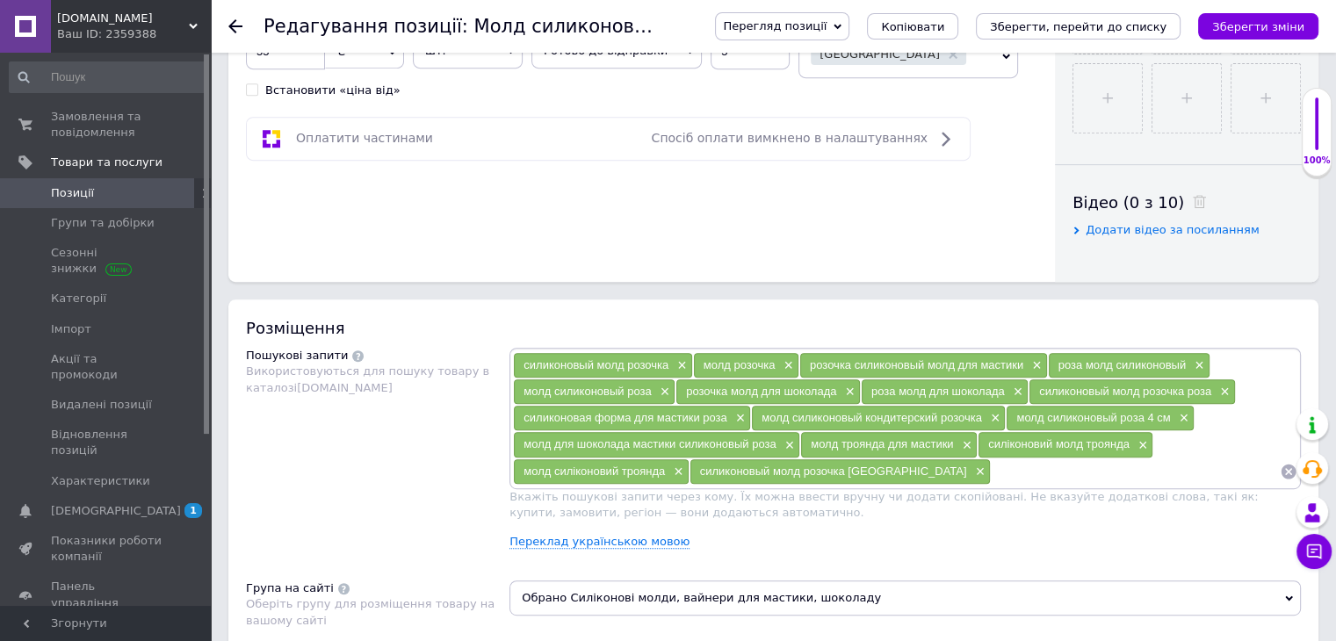
scroll to position [720, 0]
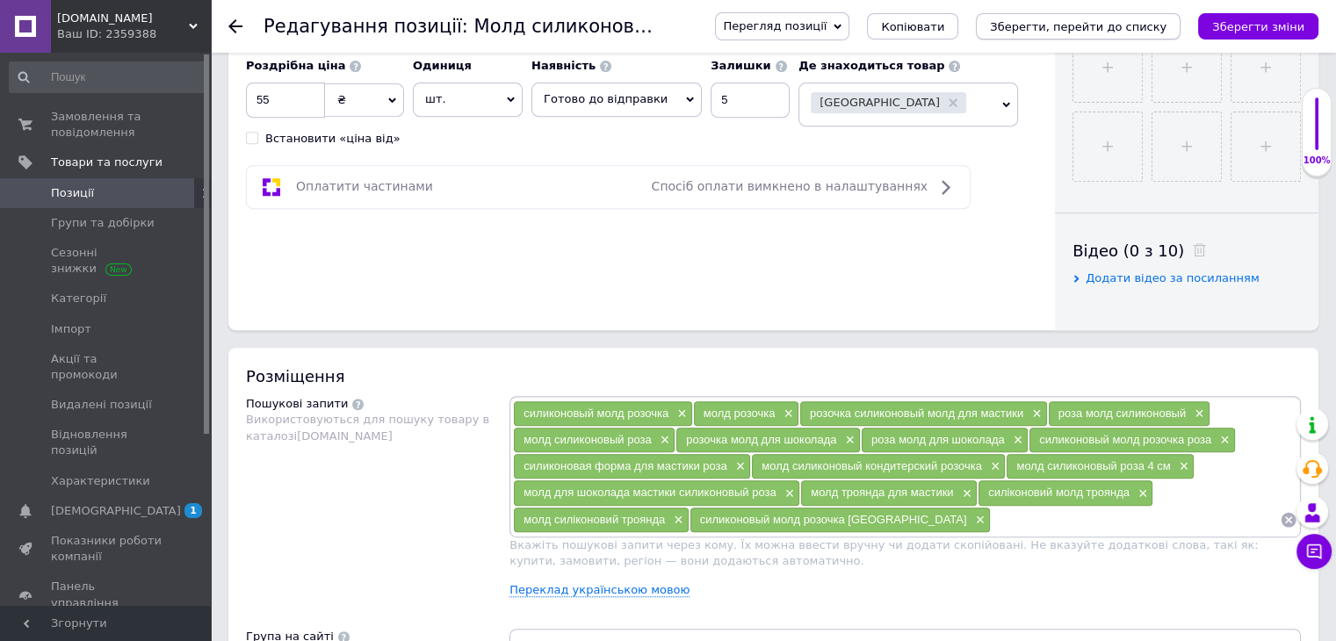
click at [1121, 29] on icon "Зберегти, перейти до списку" at bounding box center [1078, 26] width 177 height 13
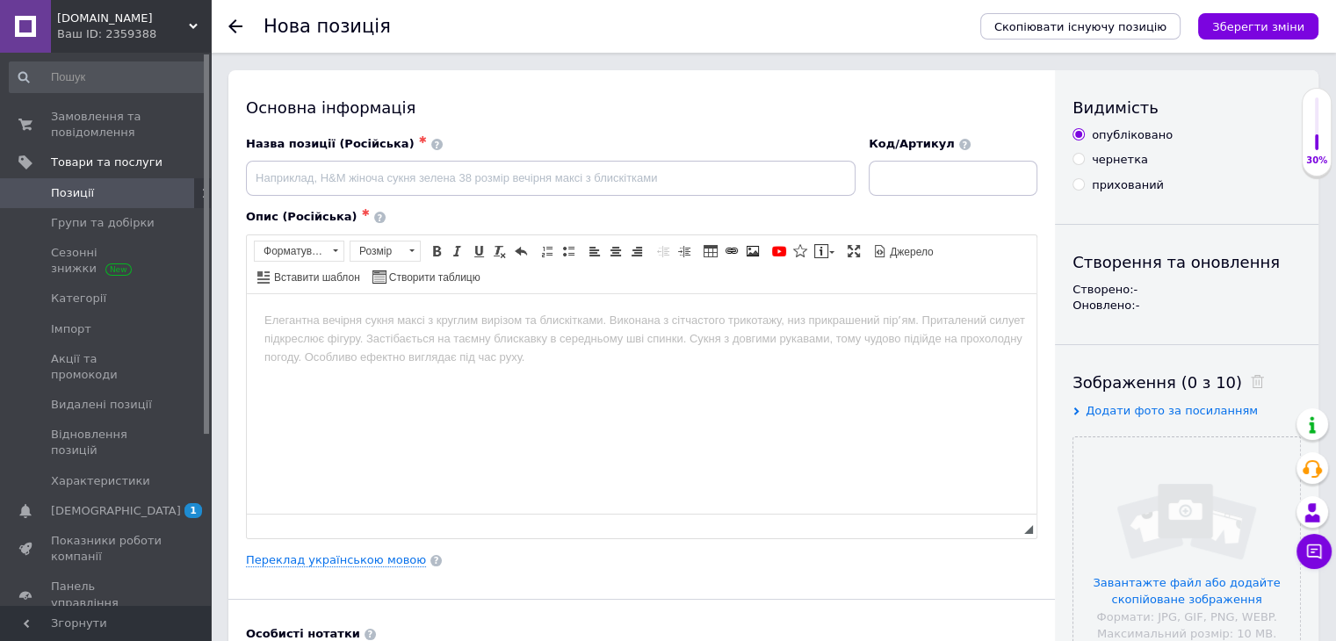
click at [227, 26] on div "Нова позиція Скопіювати існуючу позицію Зберегти зміни" at bounding box center [773, 26] width 1125 height 53
click at [234, 26] on use at bounding box center [235, 26] width 14 height 14
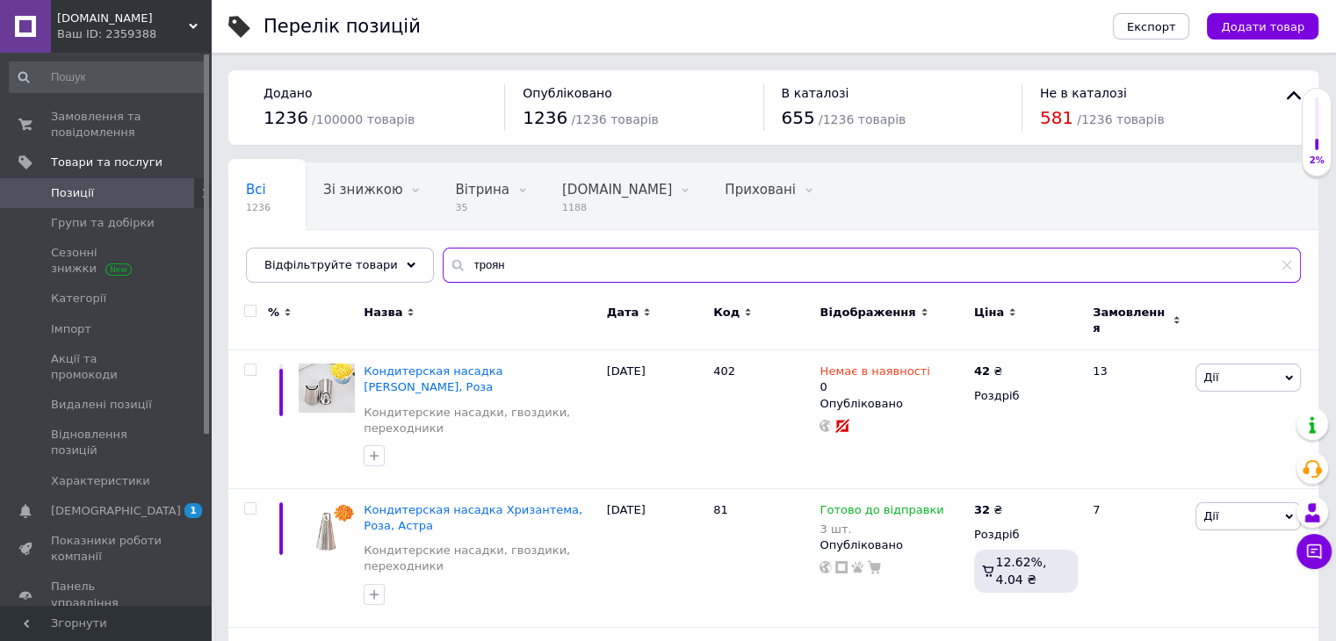
drag, startPoint x: 495, startPoint y: 268, endPoint x: 429, endPoint y: 260, distance: 66.3
click at [443, 260] on div "троян" at bounding box center [872, 265] width 858 height 35
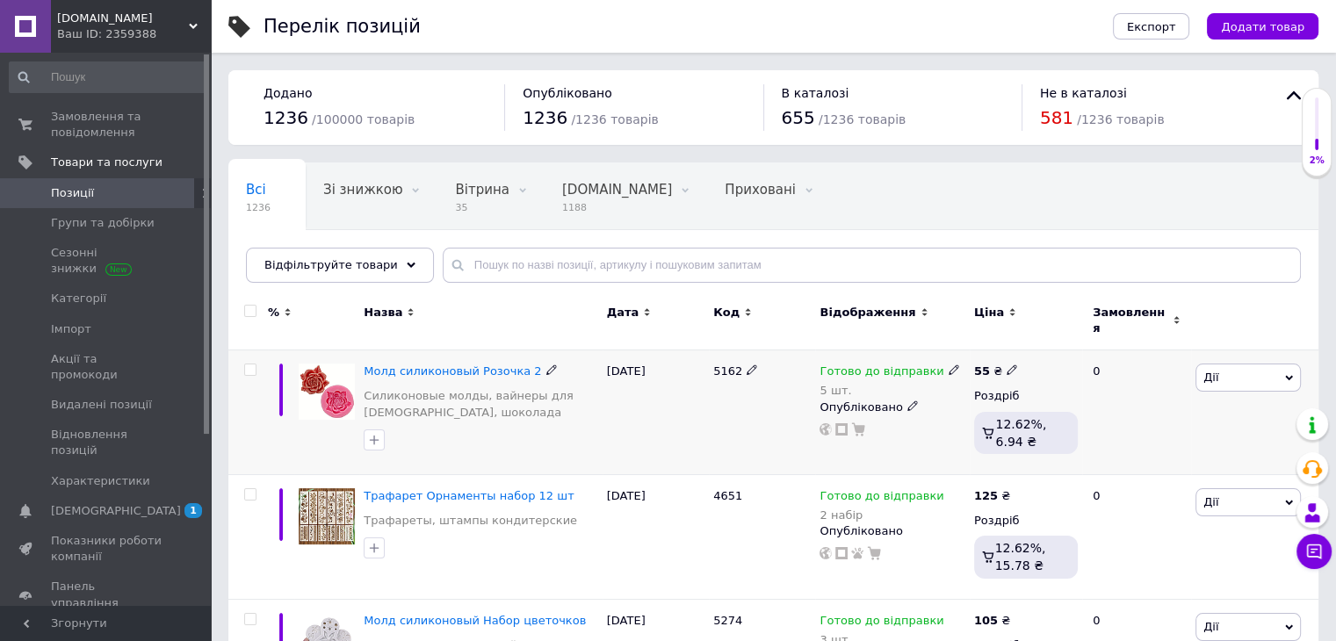
click at [746, 364] on icon at bounding box center [751, 369] width 11 height 11
type input "5165"
click at [707, 405] on div "[DATE]" at bounding box center [655, 412] width 106 height 125
click at [451, 263] on input "text" at bounding box center [872, 265] width 858 height 35
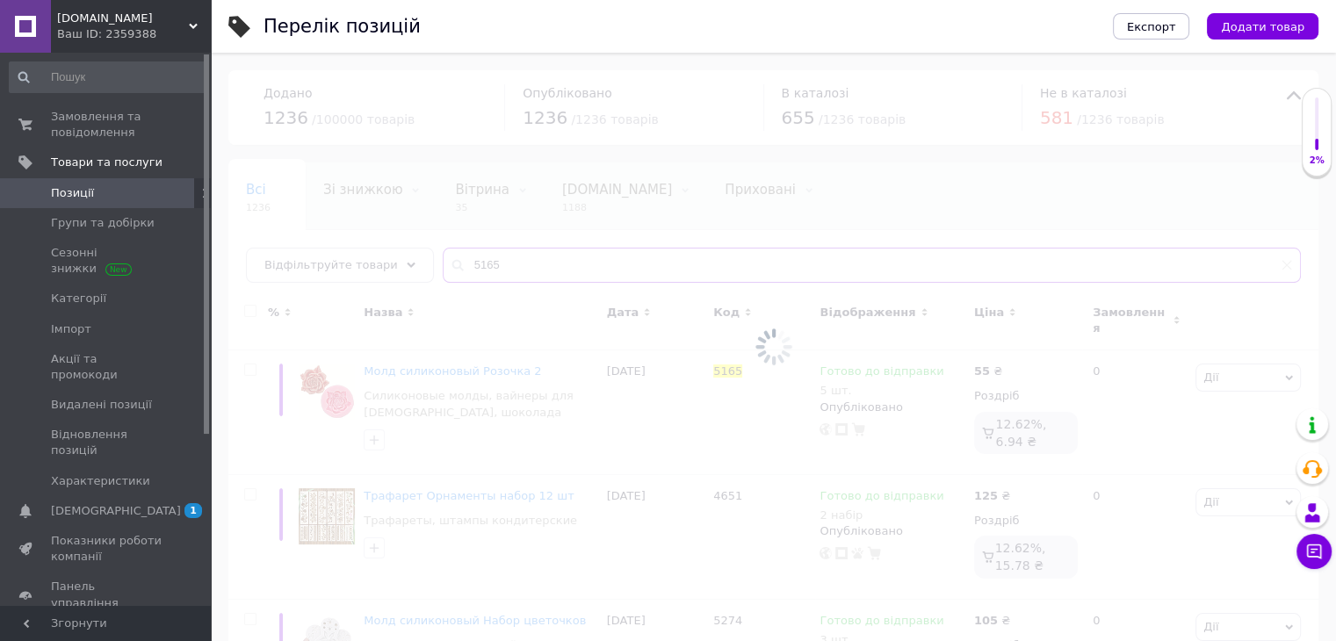
type input "5165"
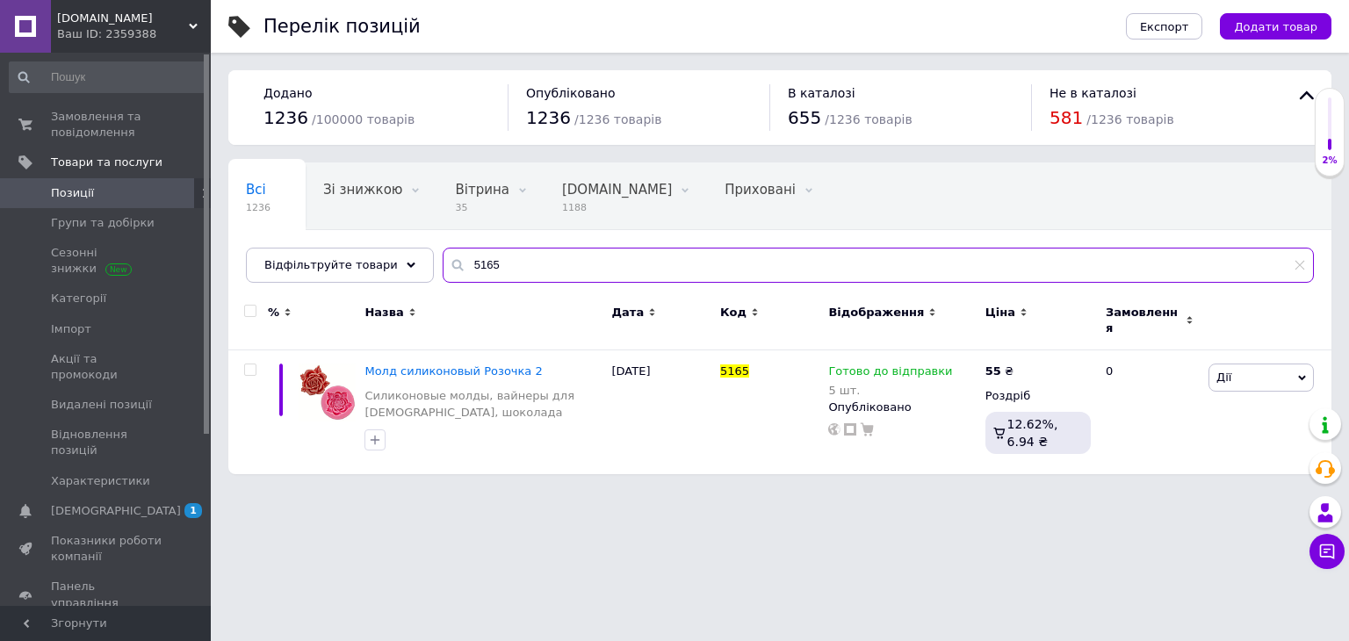
drag, startPoint x: 498, startPoint y: 272, endPoint x: 453, endPoint y: 268, distance: 45.0
click at [453, 268] on input "5165" at bounding box center [878, 265] width 871 height 35
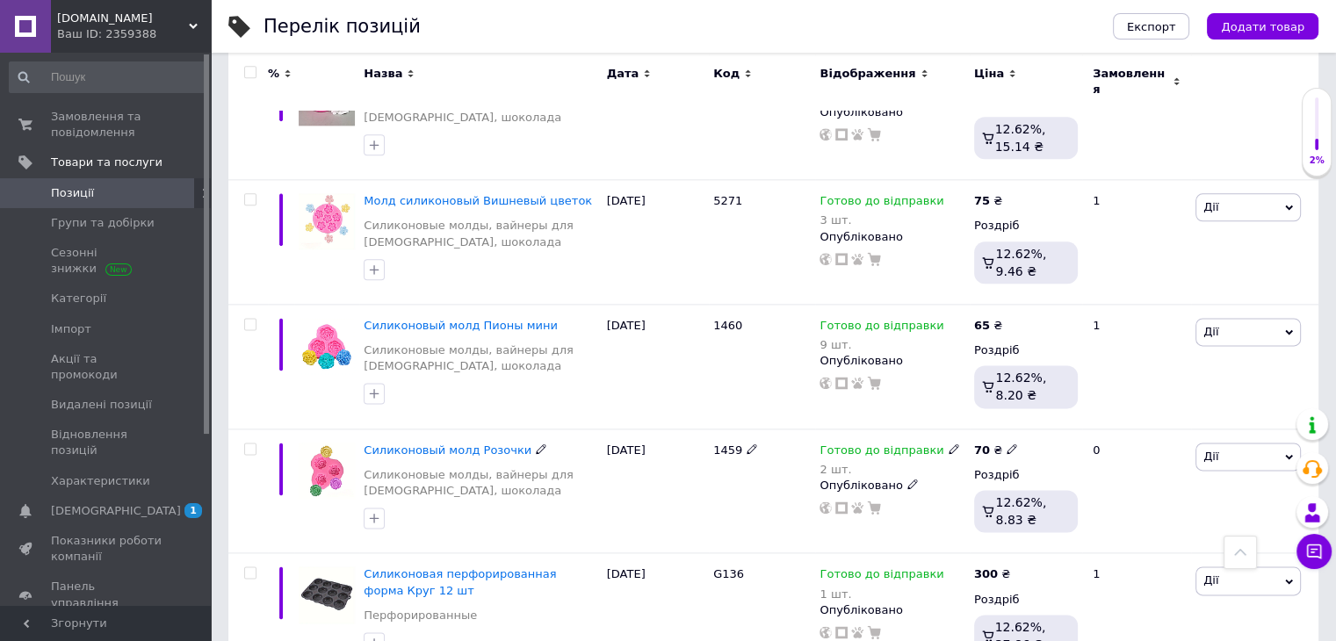
scroll to position [2253, 0]
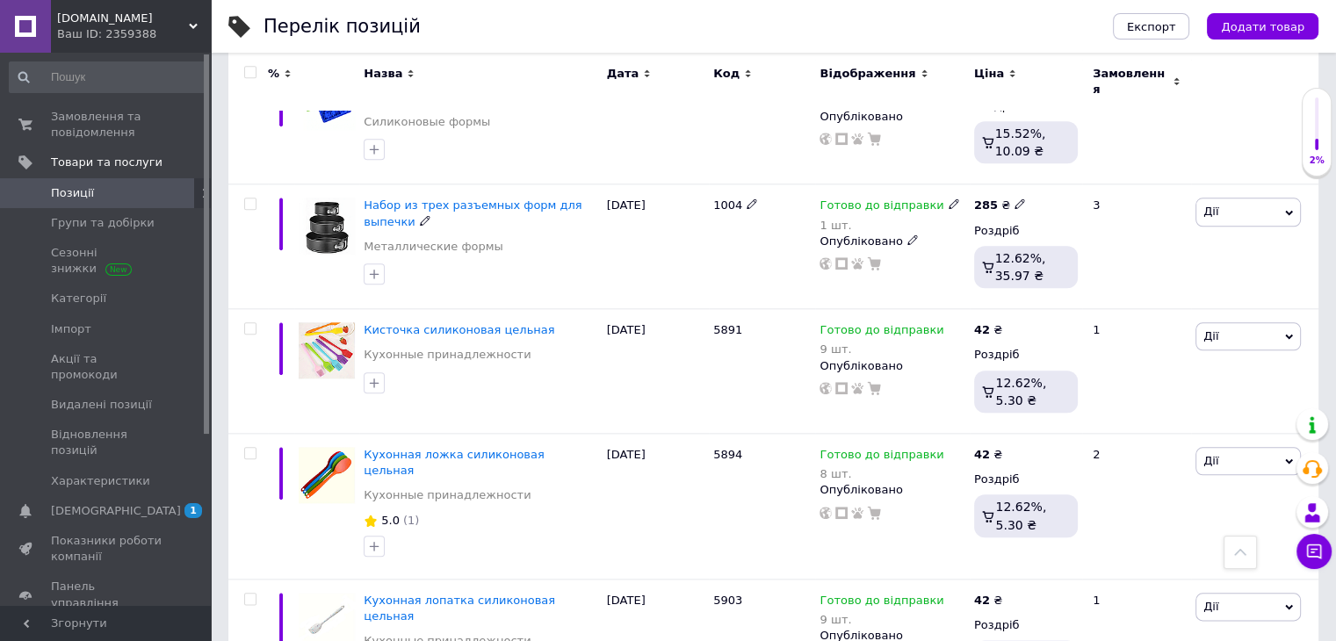
scroll to position [2253, 0]
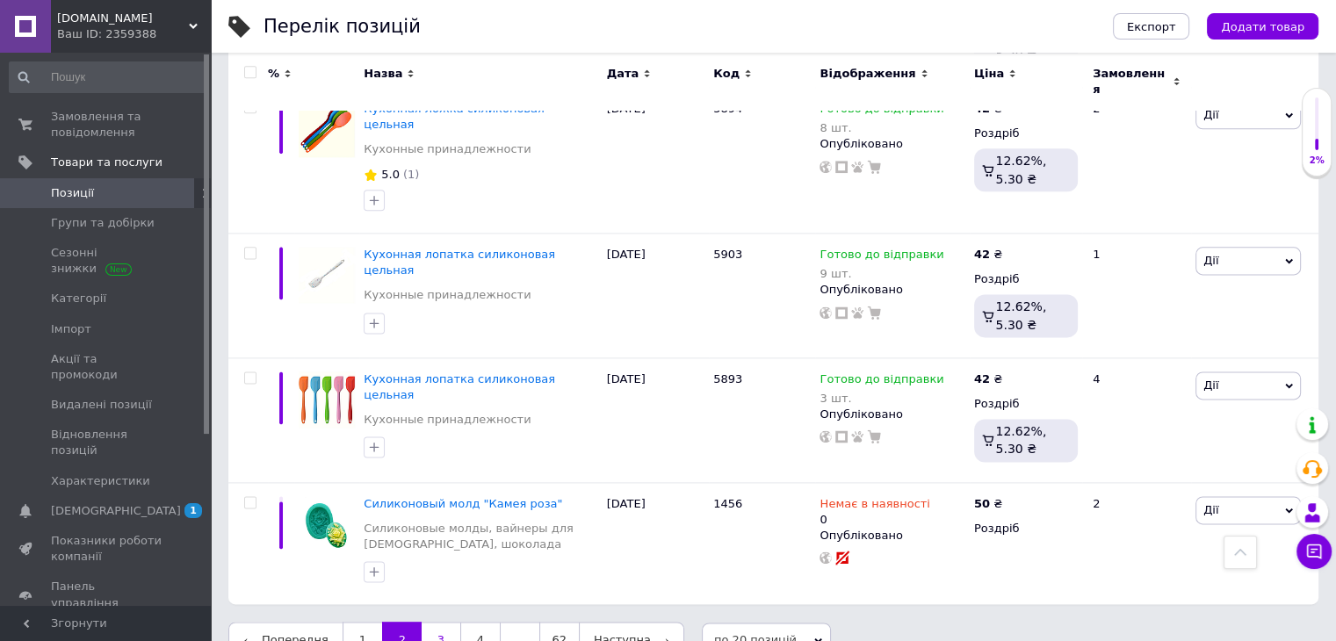
click at [428, 622] on link "3" at bounding box center [441, 640] width 39 height 37
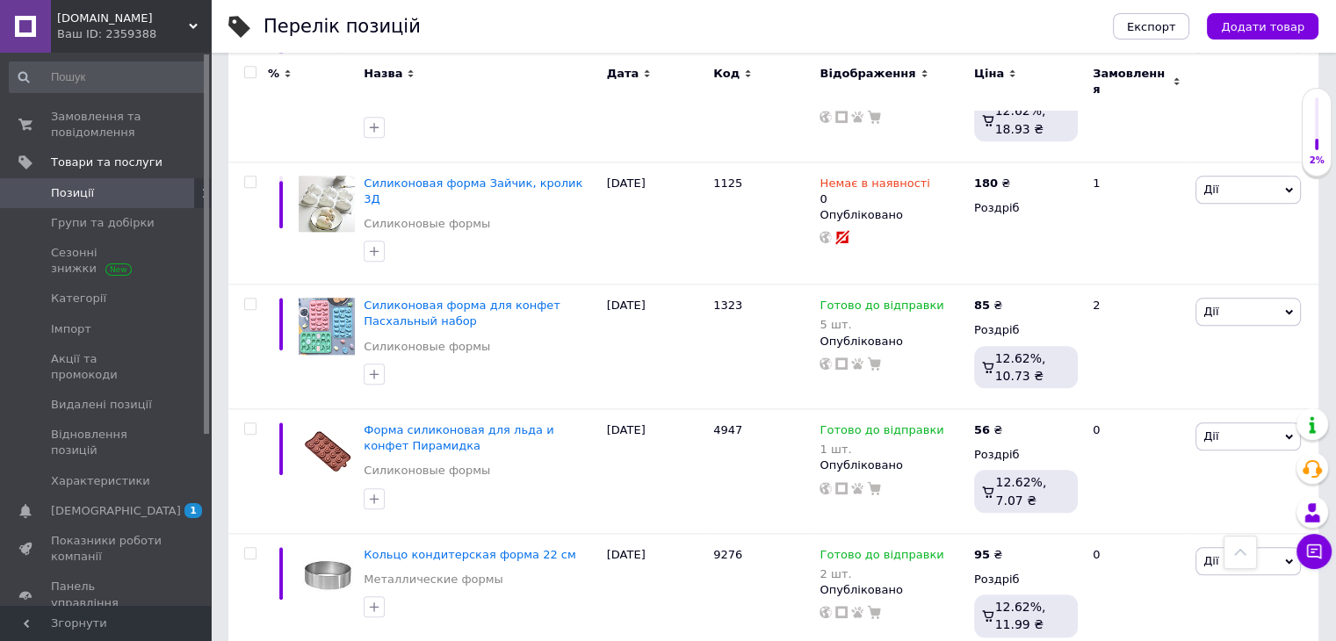
scroll to position [2256, 0]
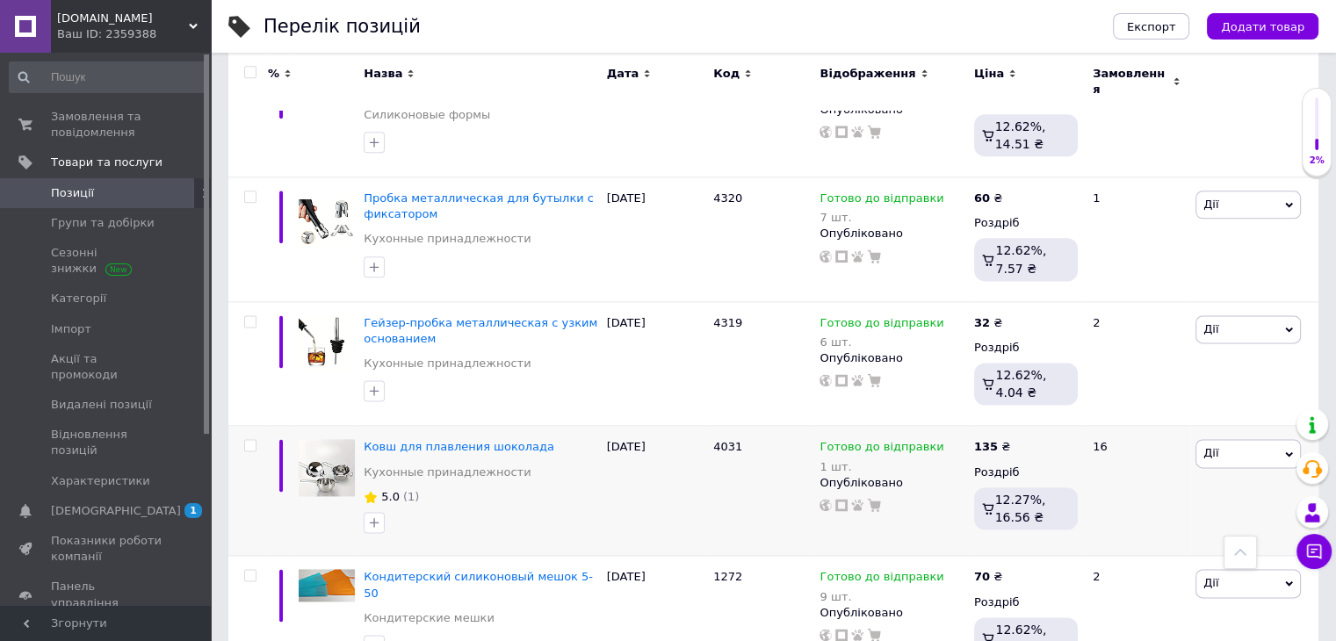
scroll to position [2318, 0]
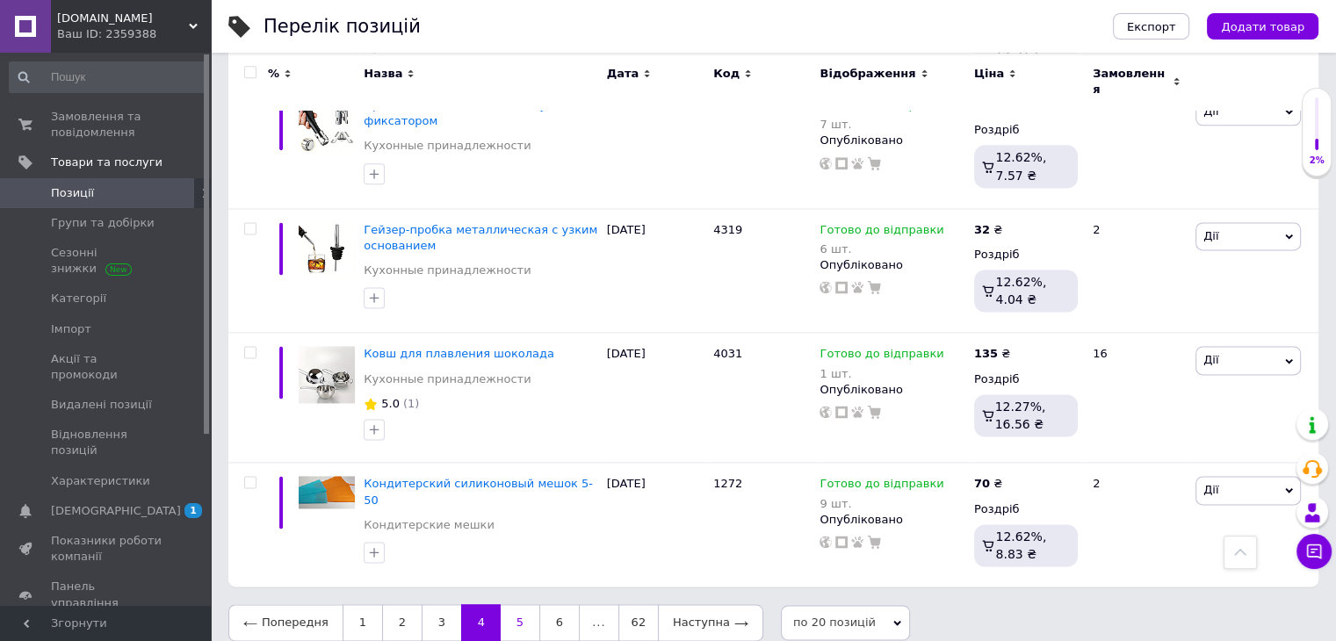
click at [508, 608] on link "5" at bounding box center [520, 622] width 39 height 37
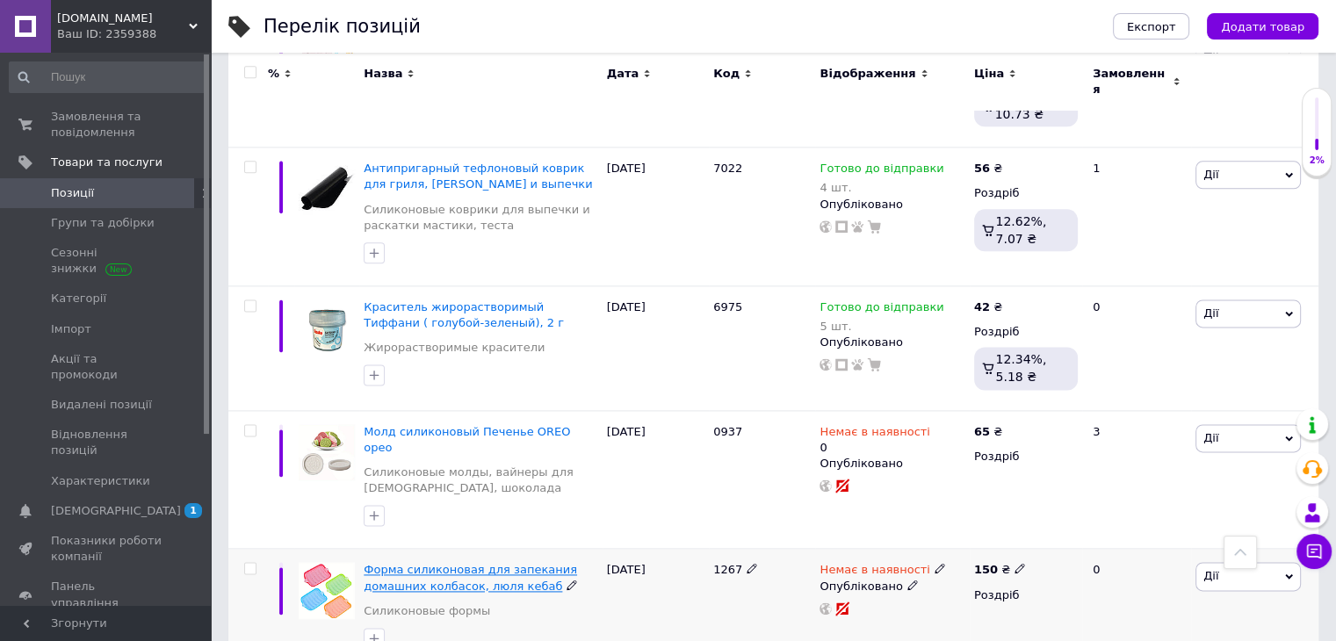
scroll to position [2276, 0]
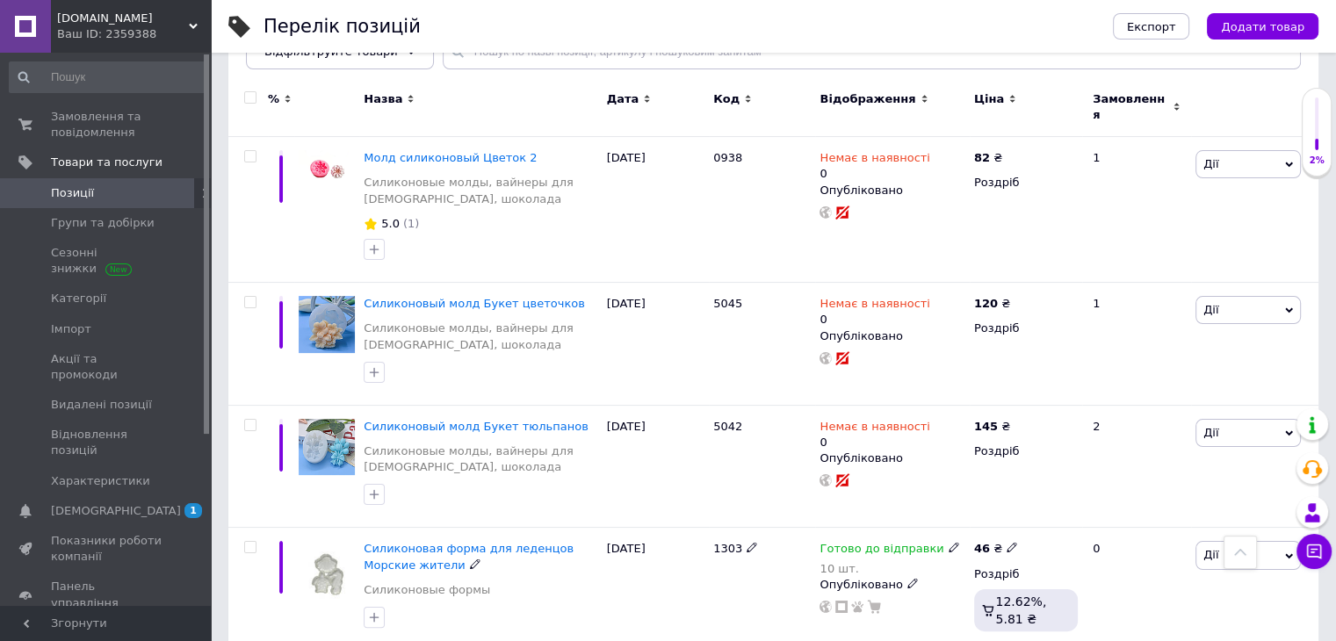
scroll to position [210, 0]
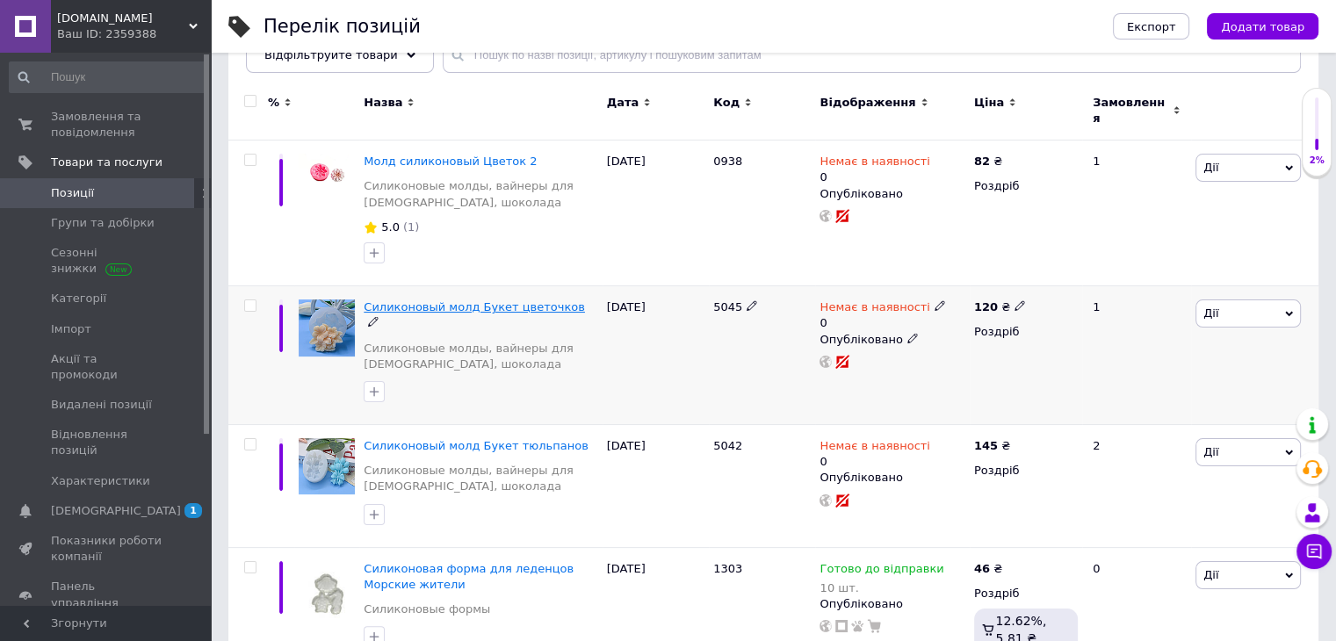
click at [525, 300] on span "Силиконовый молд Букет цветочков" at bounding box center [474, 306] width 221 height 13
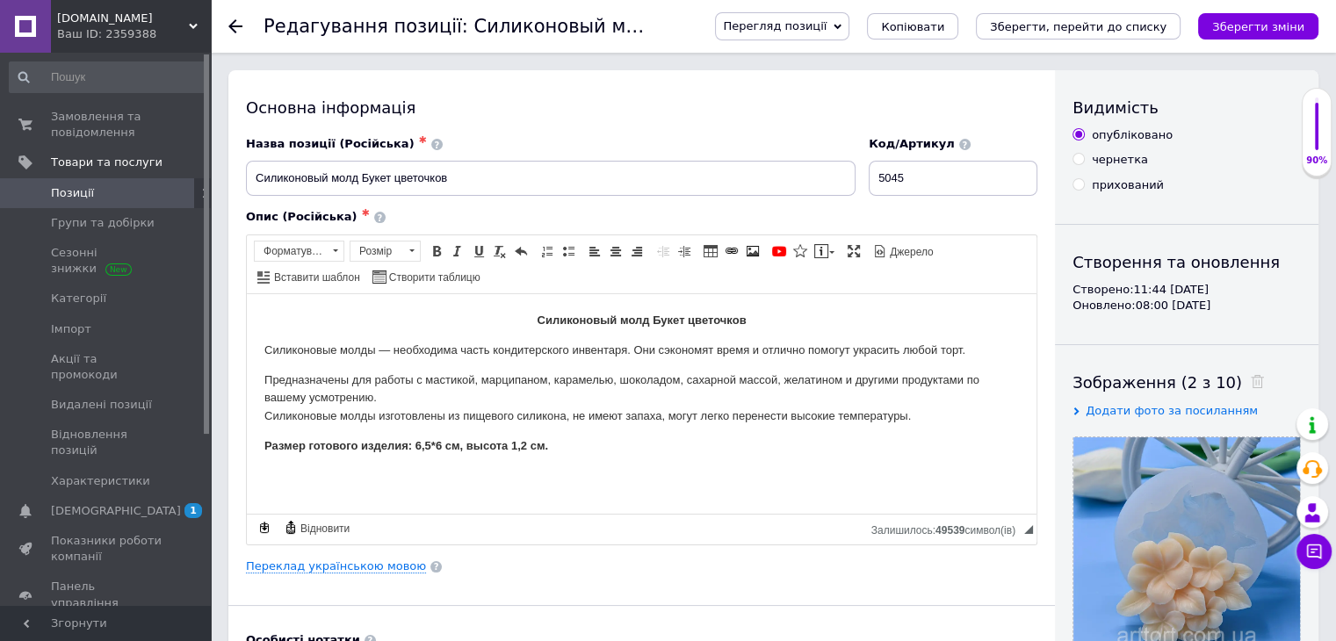
click at [230, 21] on icon at bounding box center [235, 26] width 14 height 14
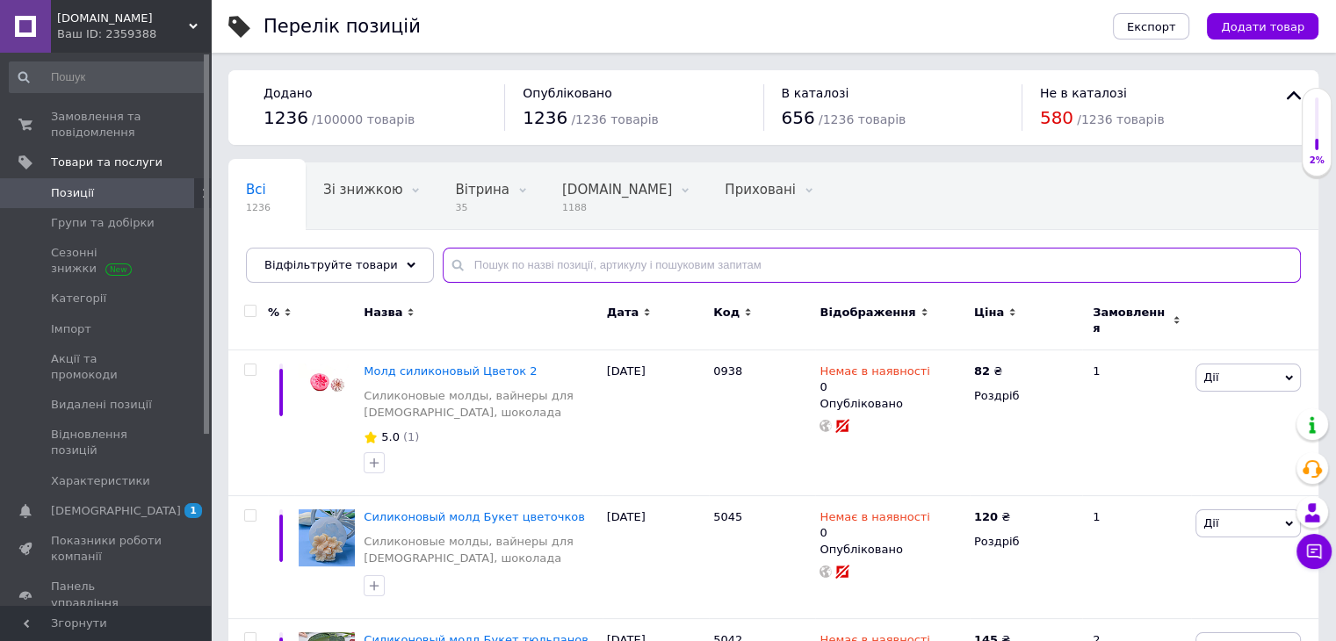
click at [467, 269] on input "text" at bounding box center [872, 265] width 858 height 35
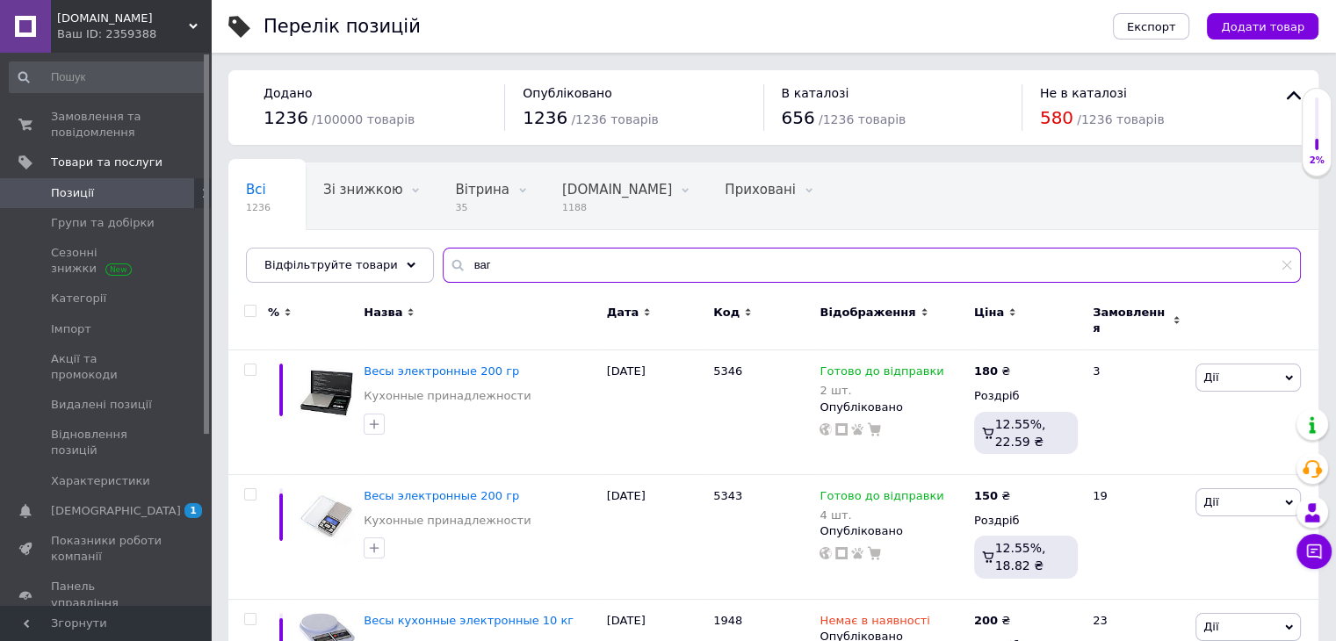
type input "ваг"
